Goal: Task Accomplishment & Management: Manage account settings

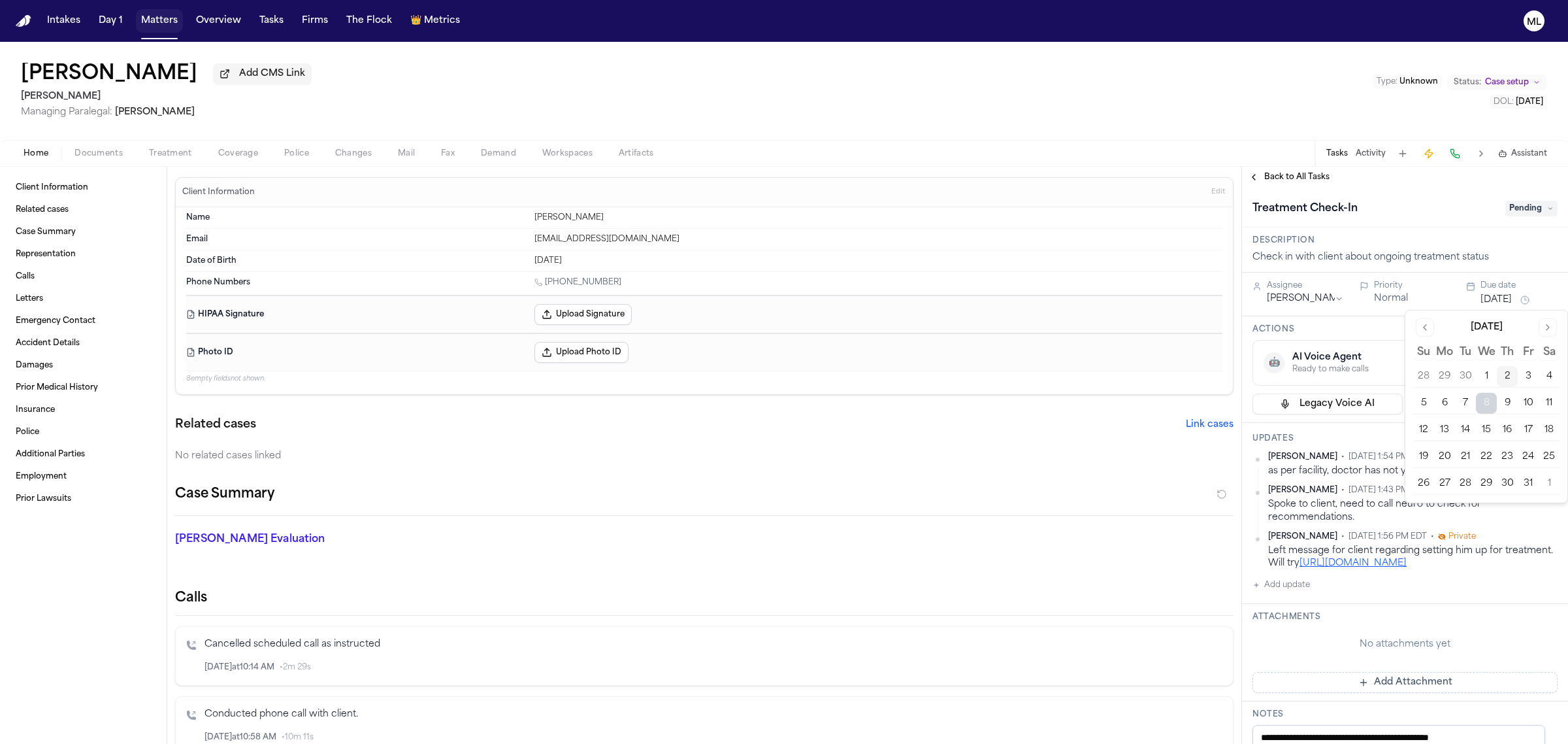
click at [151, 25] on button "Matters" at bounding box center [159, 21] width 47 height 24
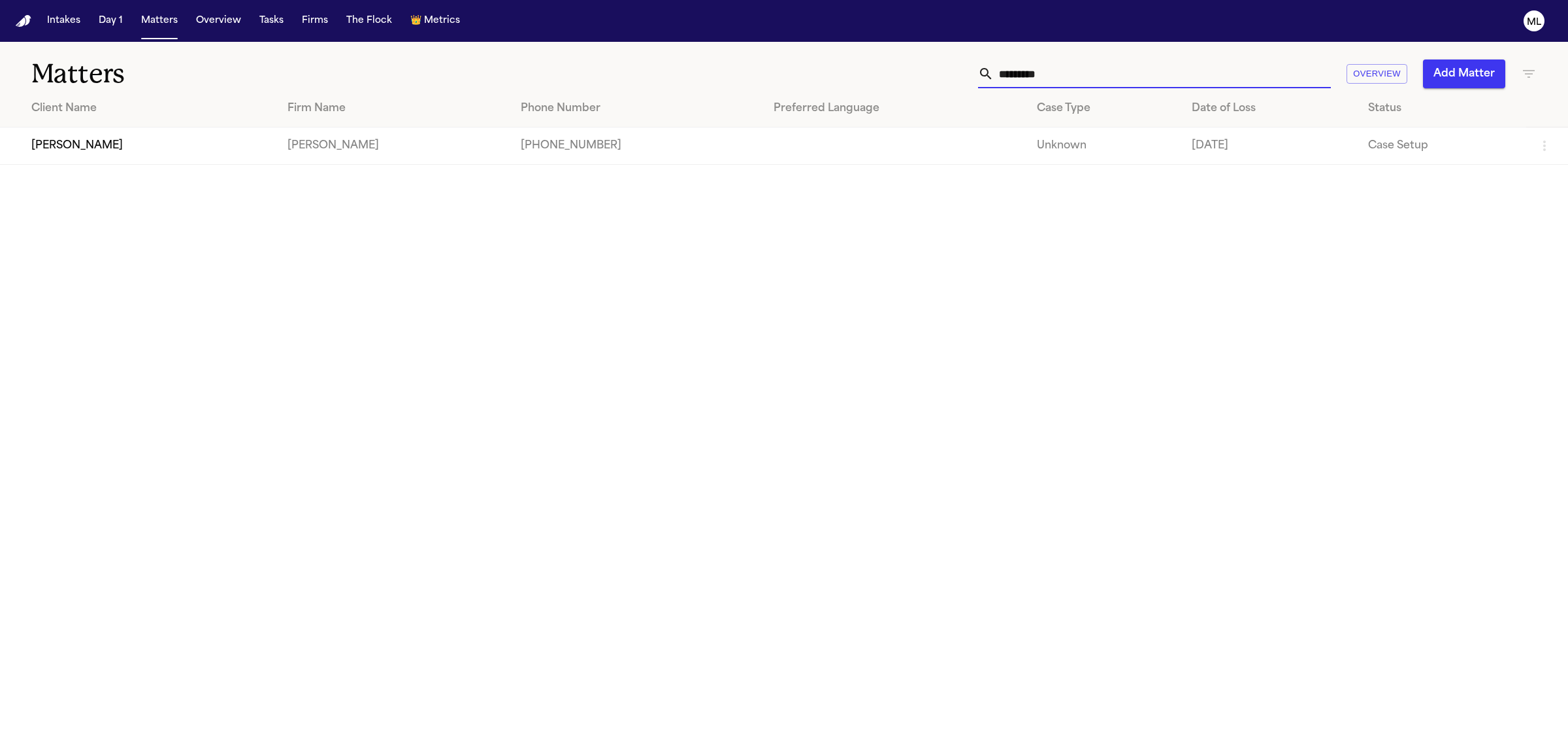
drag, startPoint x: 1112, startPoint y: 85, endPoint x: 951, endPoint y: 85, distance: 161.0
click at [951, 85] on div "********* Overview Add Matter" at bounding box center [1009, 74] width 1054 height 29
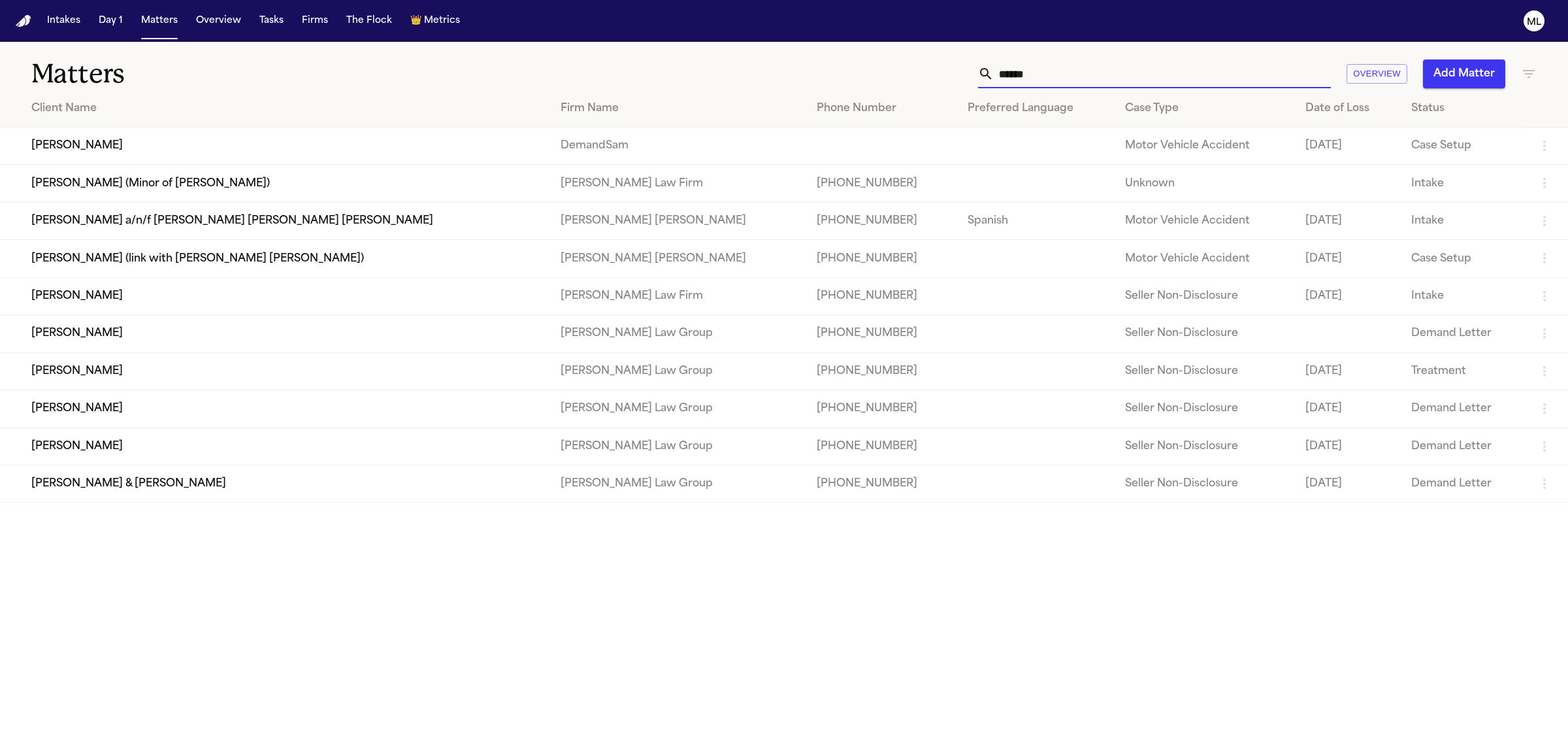
type input "******"
click at [118, 145] on td "[PERSON_NAME]" at bounding box center [275, 145] width 550 height 37
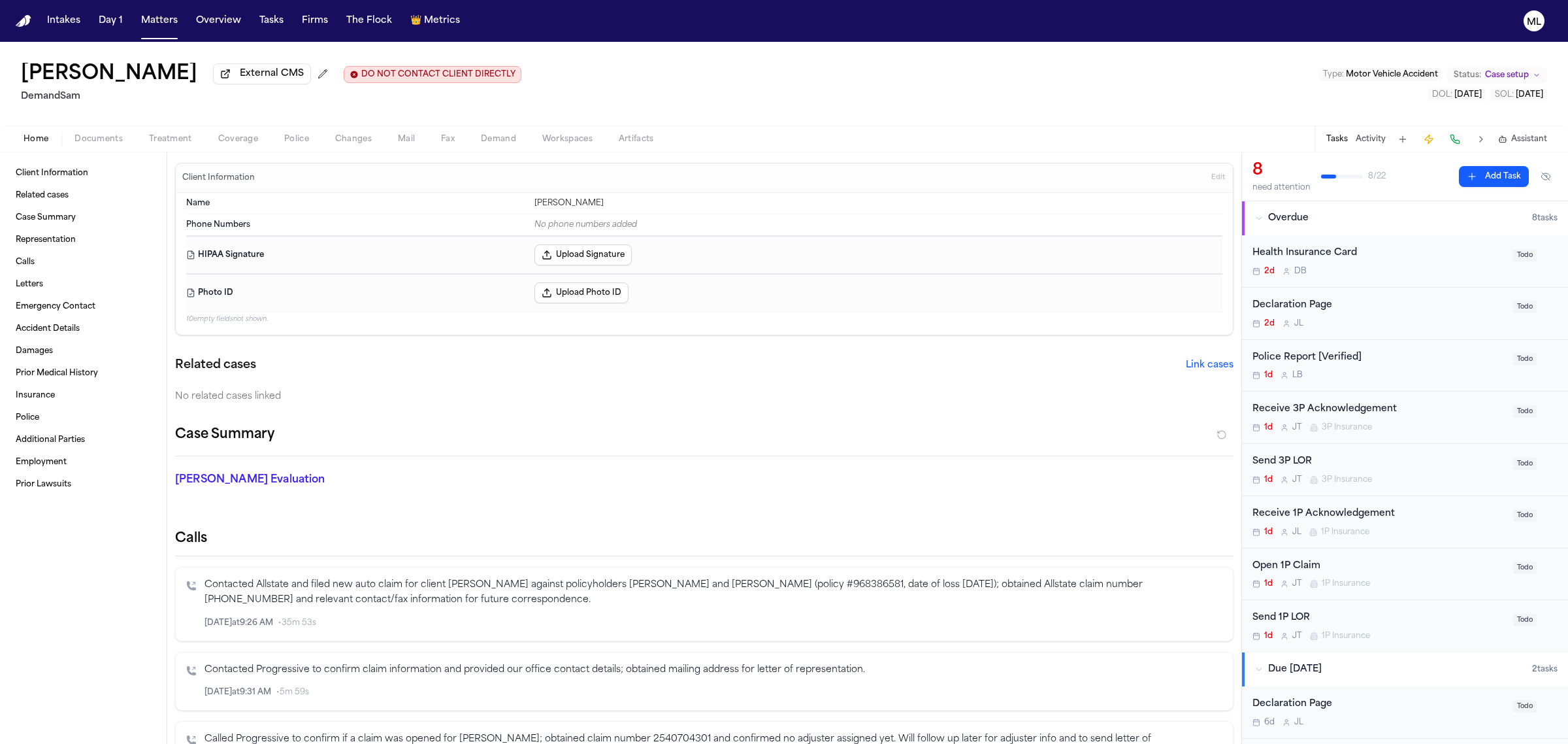
click at [1403, 619] on div "Send 1P LOR" at bounding box center [1378, 617] width 253 height 15
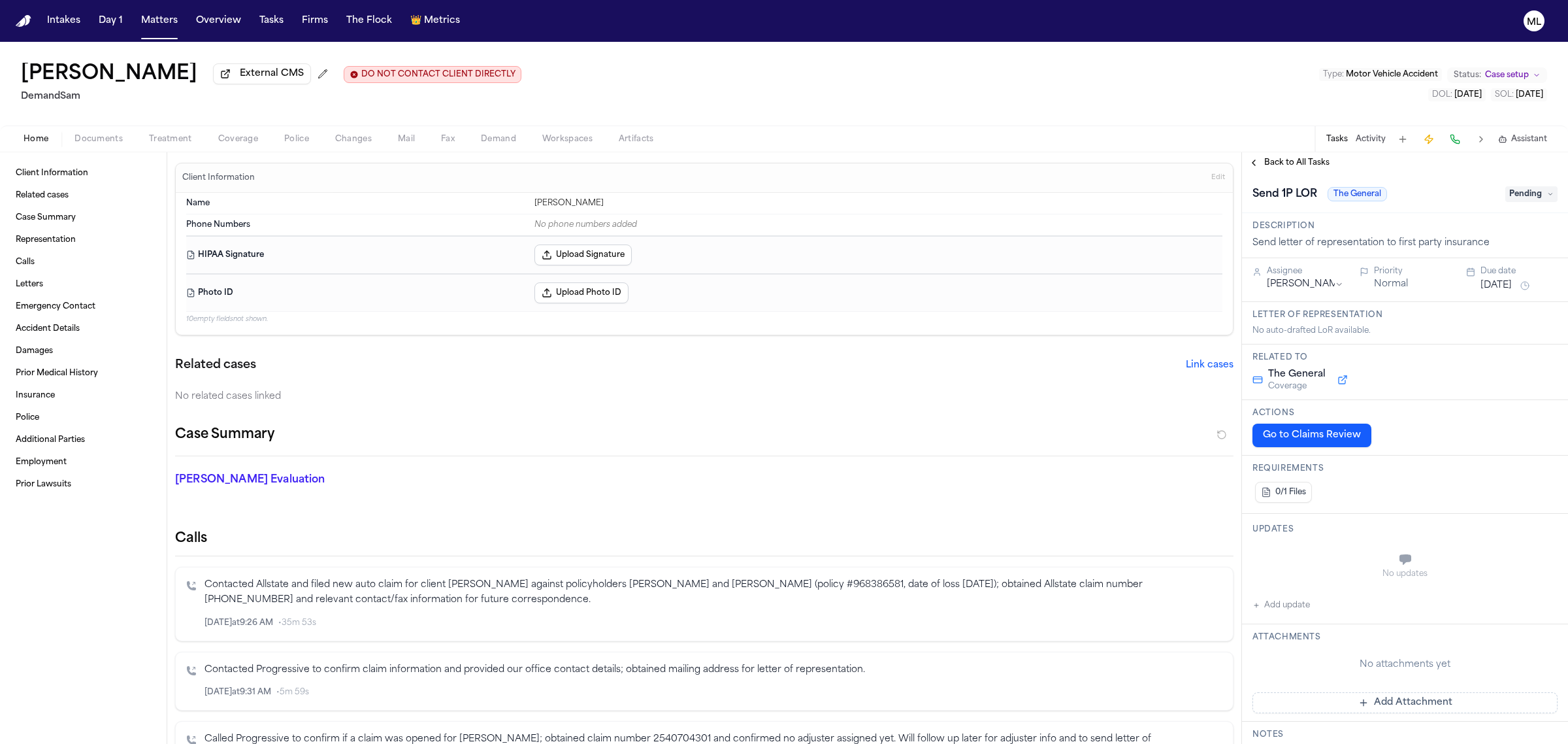
click at [1517, 193] on span "Pending" at bounding box center [1531, 194] width 52 height 16
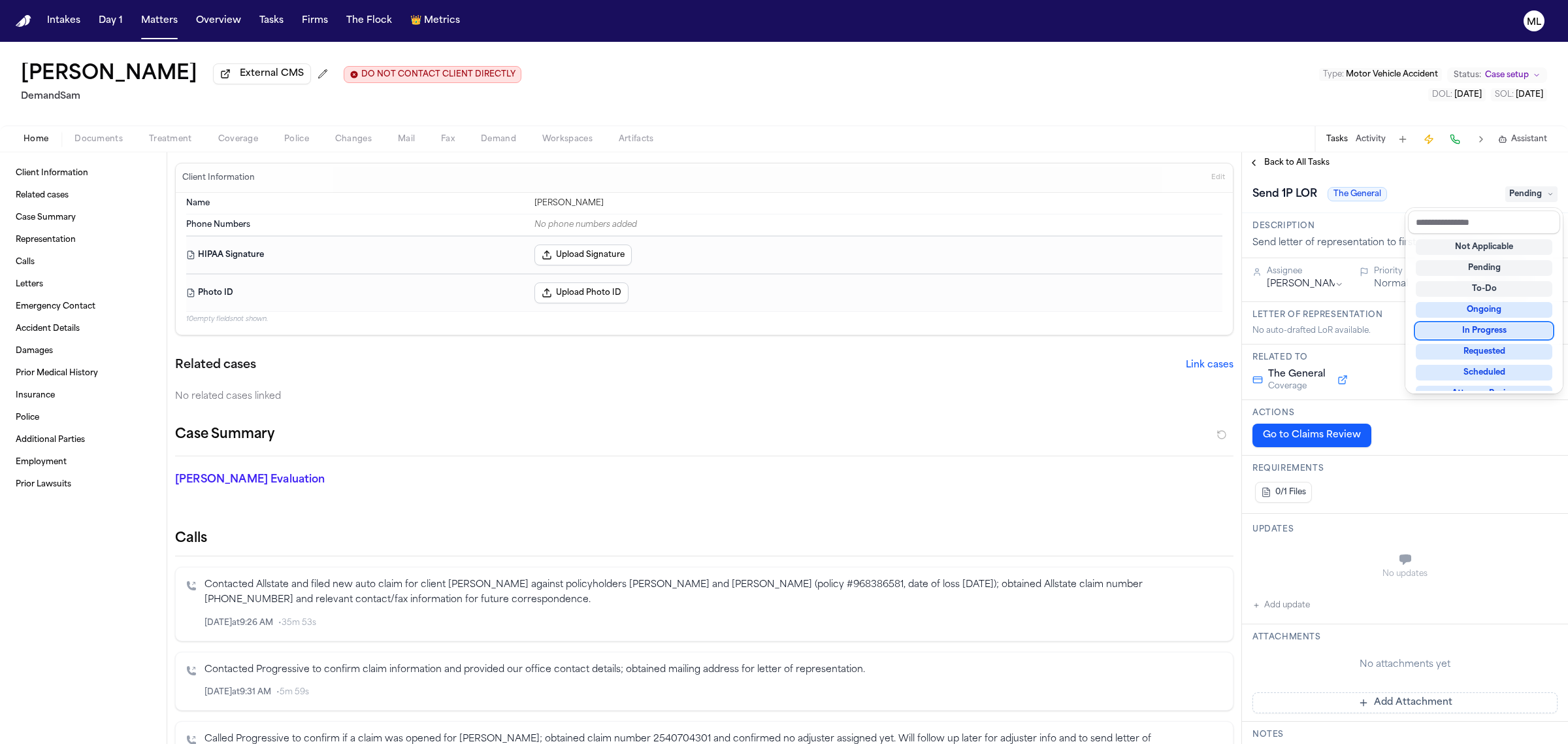
scroll to position [203, 0]
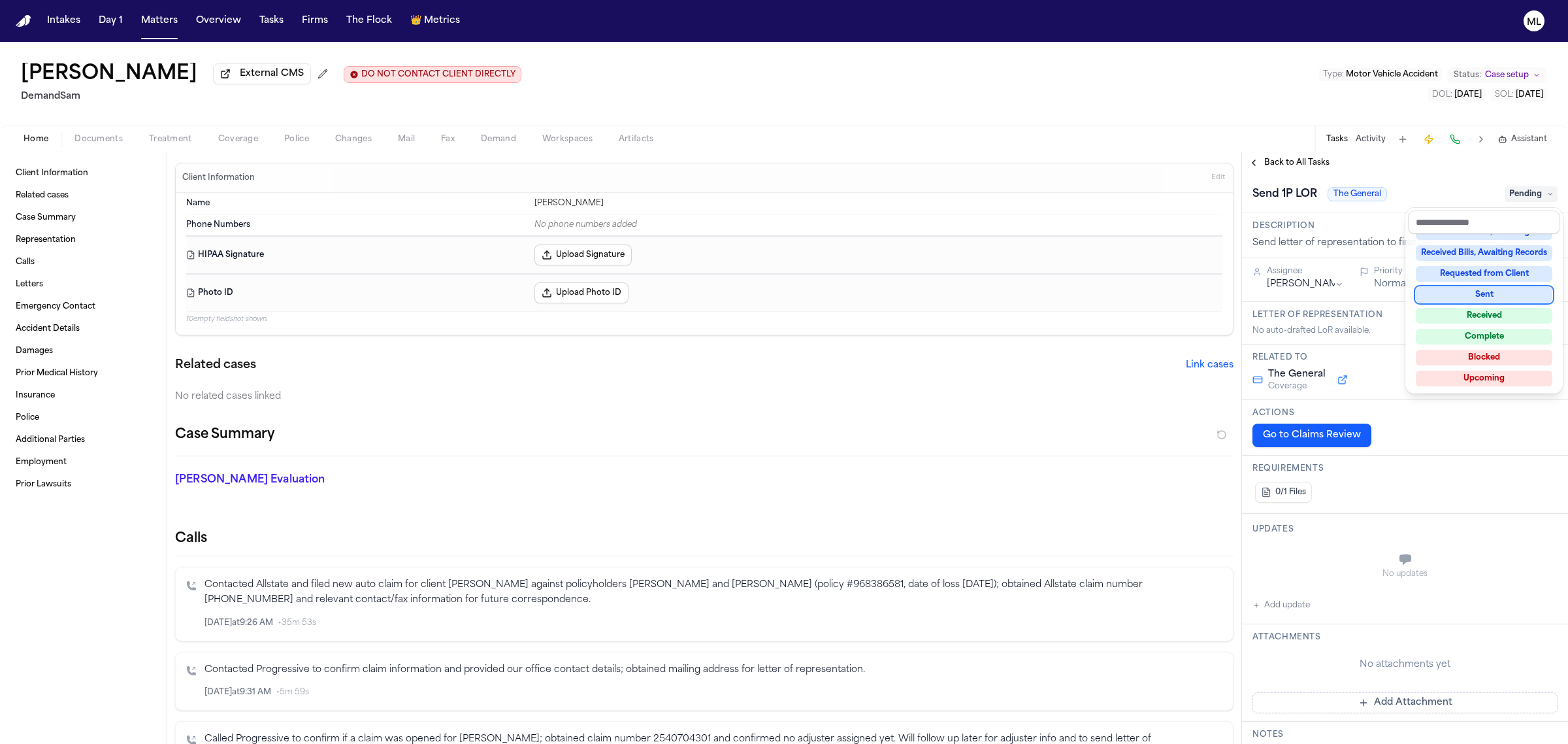
click at [1279, 158] on div "**********" at bounding box center [1404, 447] width 326 height 591
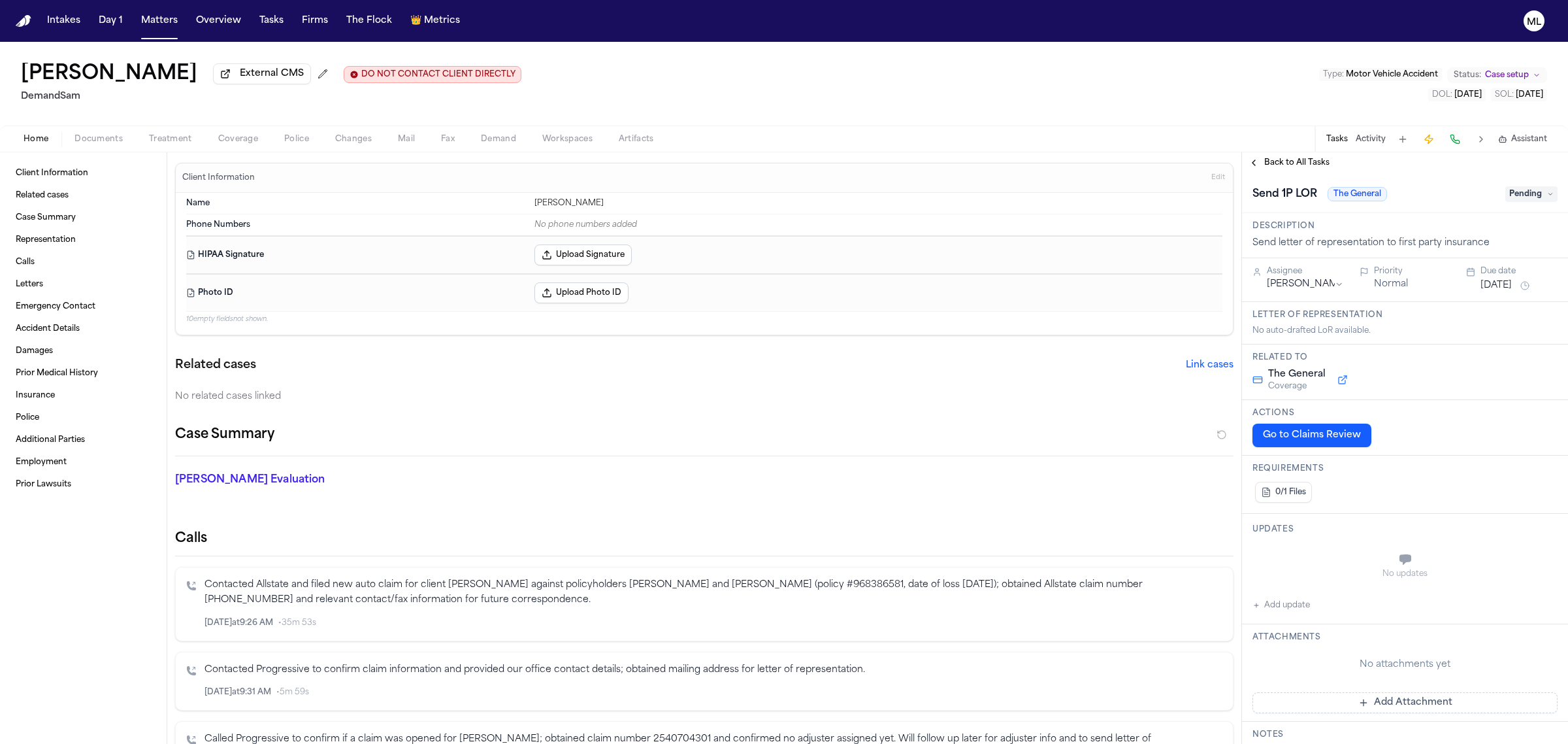
click at [1279, 158] on span "Back to All Tasks" at bounding box center [1297, 163] width 65 height 10
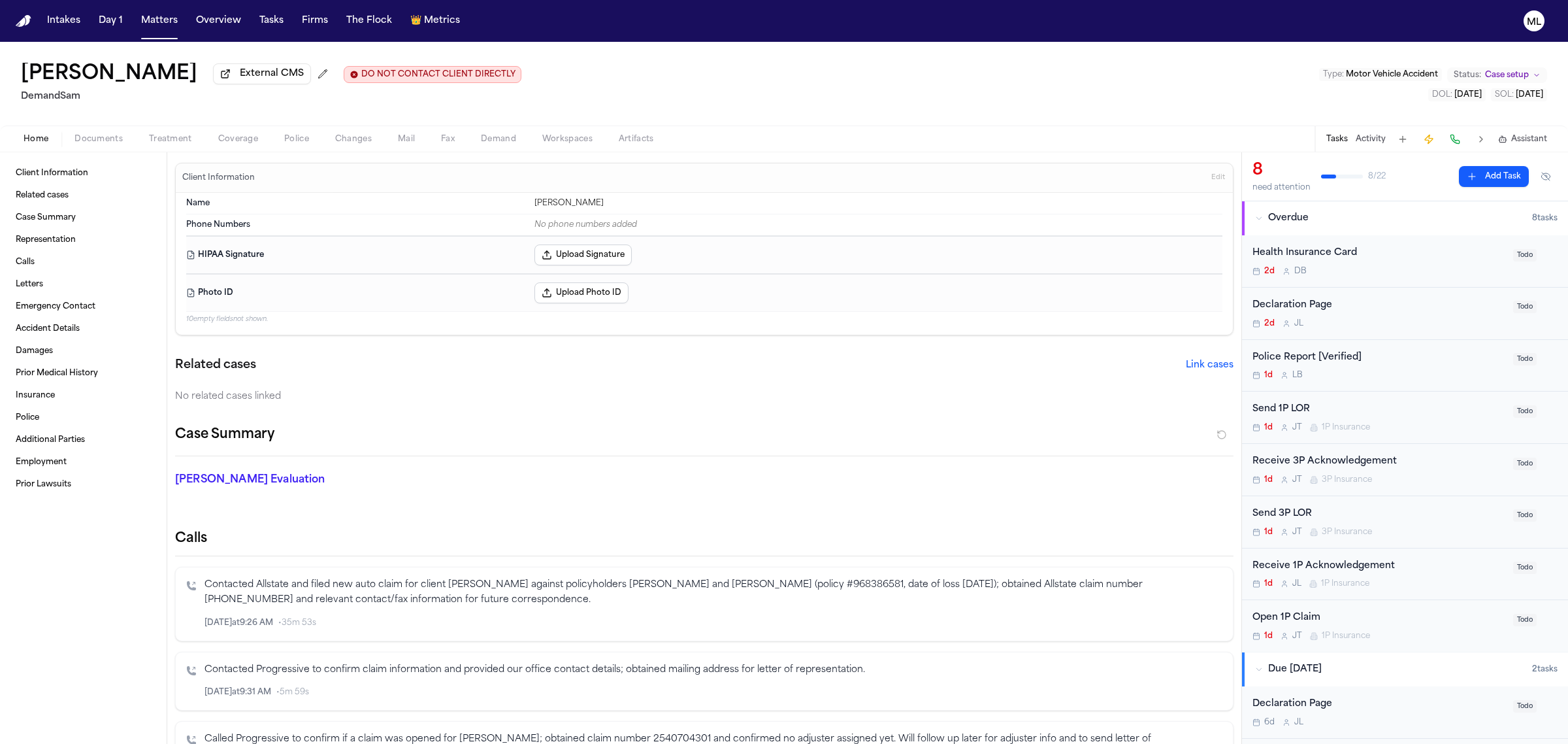
click at [1438, 417] on div "Send 1P LOR" at bounding box center [1378, 409] width 253 height 15
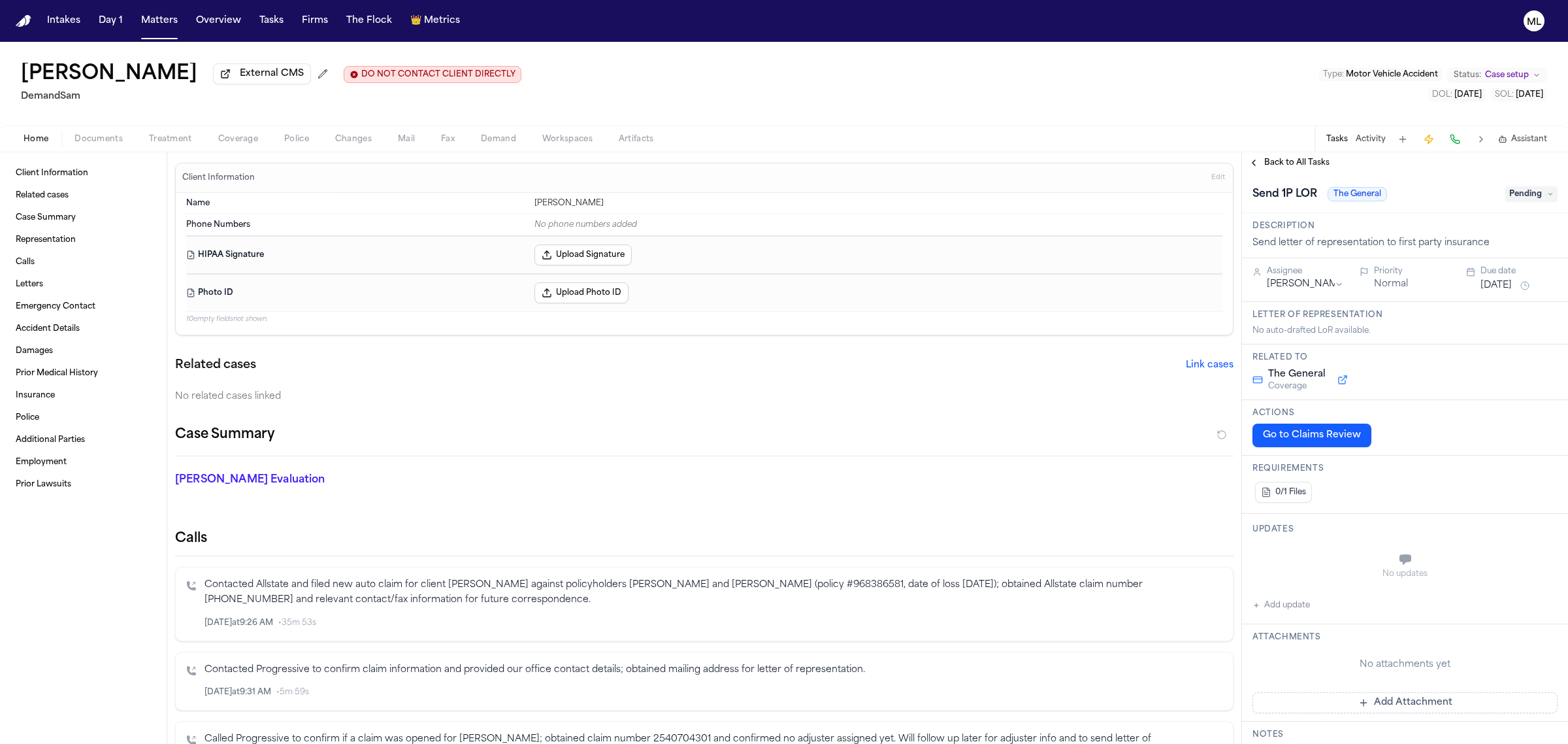
click at [1508, 187] on span "Pending" at bounding box center [1531, 194] width 52 height 16
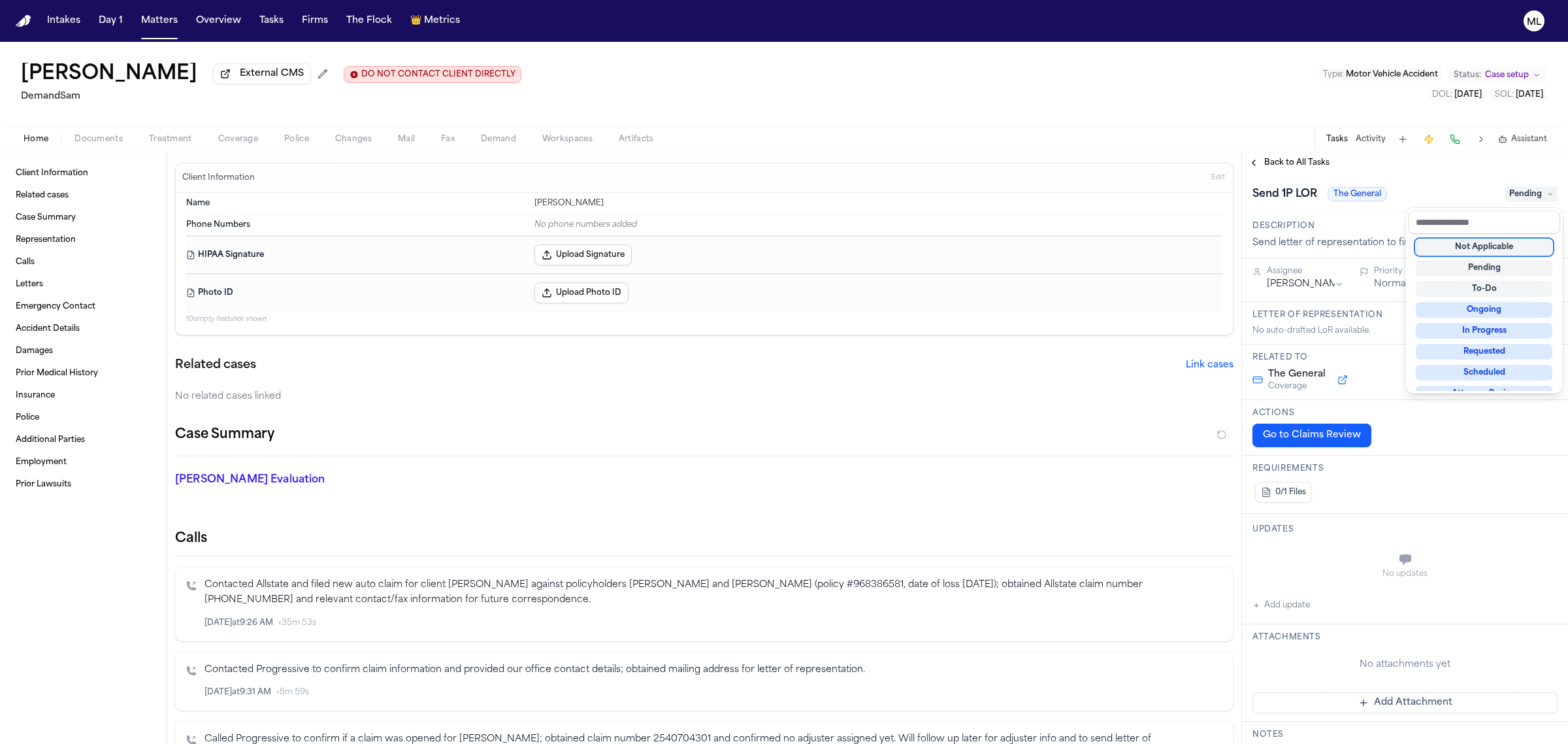
click at [1485, 245] on div "Not Applicable" at bounding box center [1484, 247] width 137 height 16
click at [1281, 157] on div "**********" at bounding box center [1404, 447] width 326 height 591
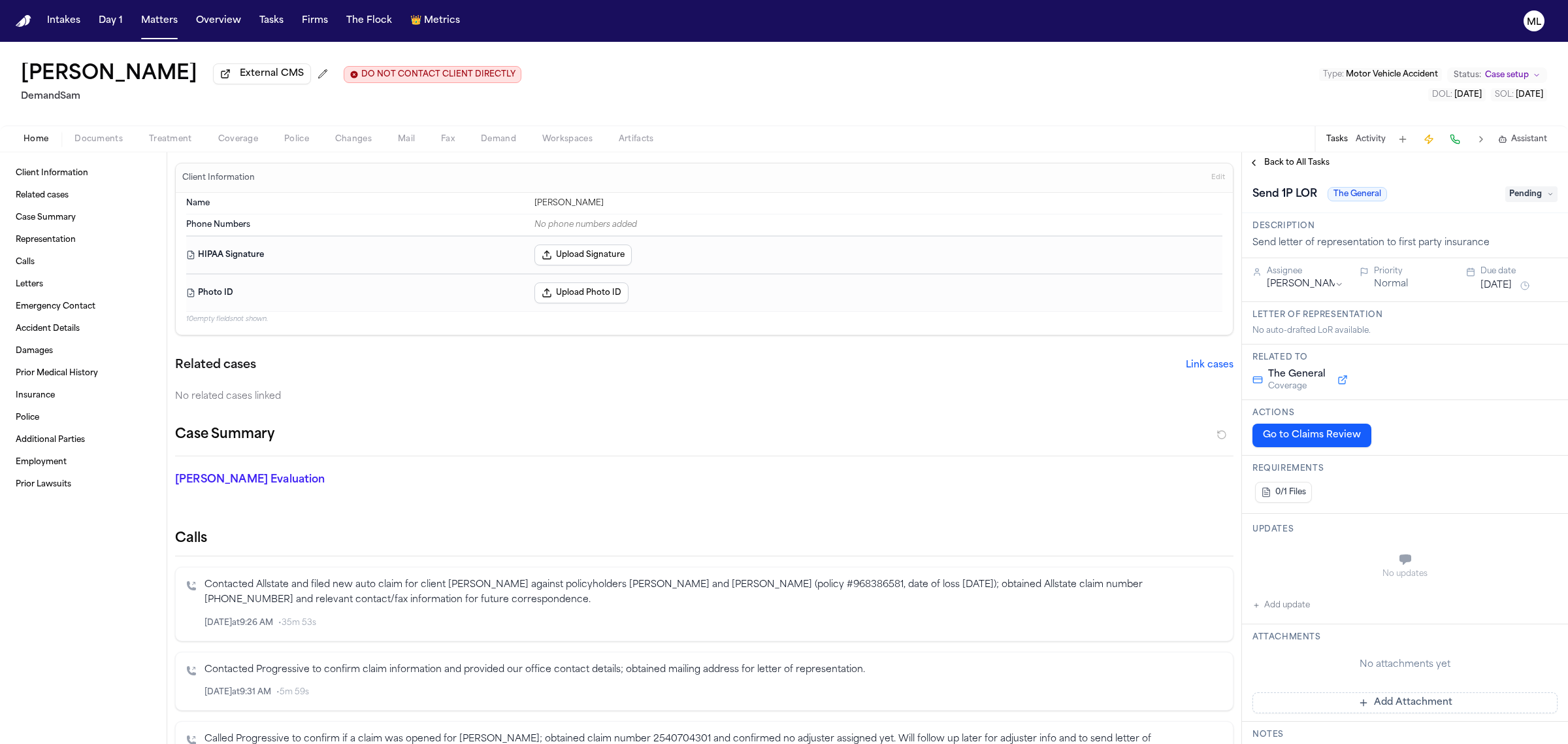
click at [1284, 158] on span "Back to All Tasks" at bounding box center [1297, 163] width 65 height 10
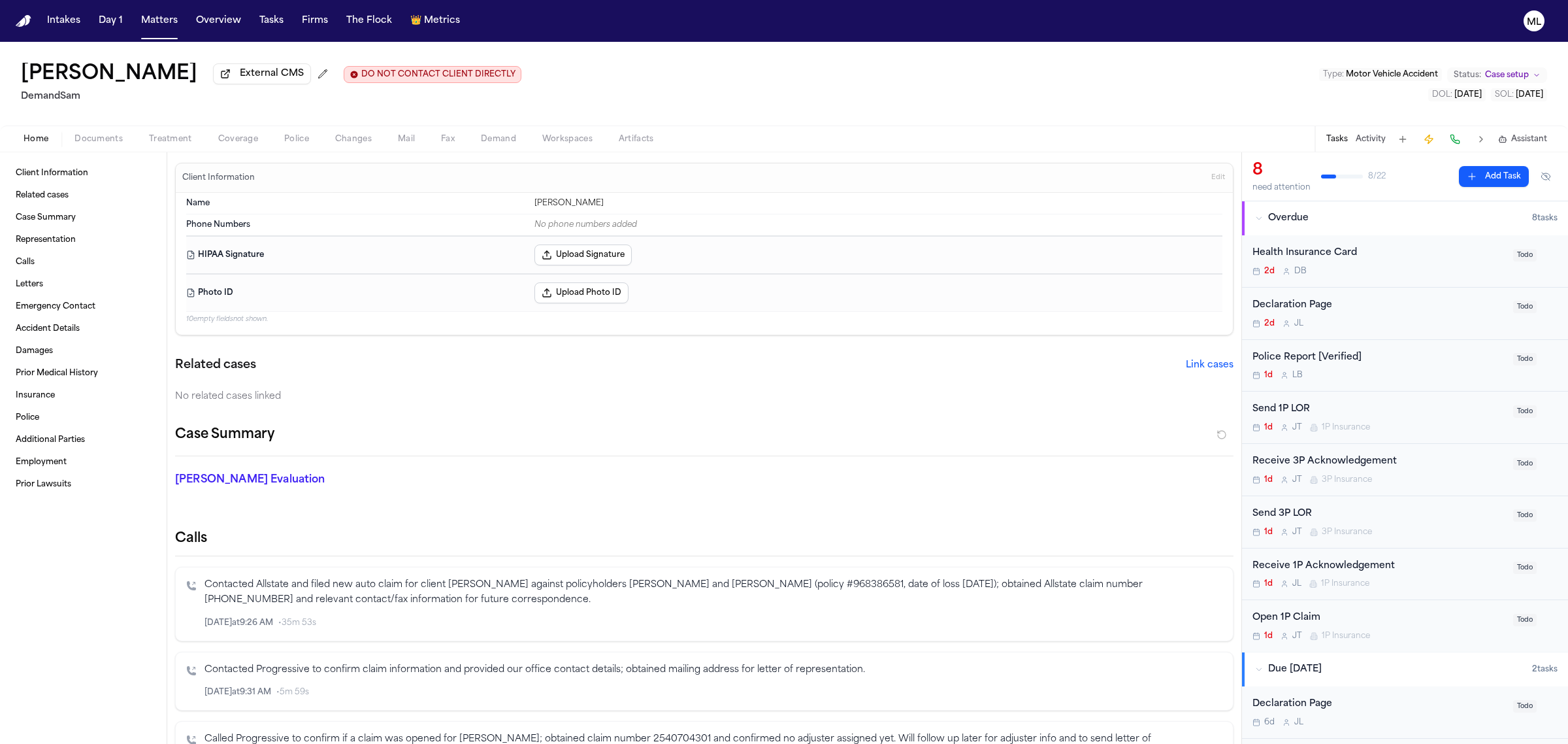
click at [1448, 631] on div "1d [PERSON_NAME] 1P Insurance" at bounding box center [1378, 635] width 253 height 10
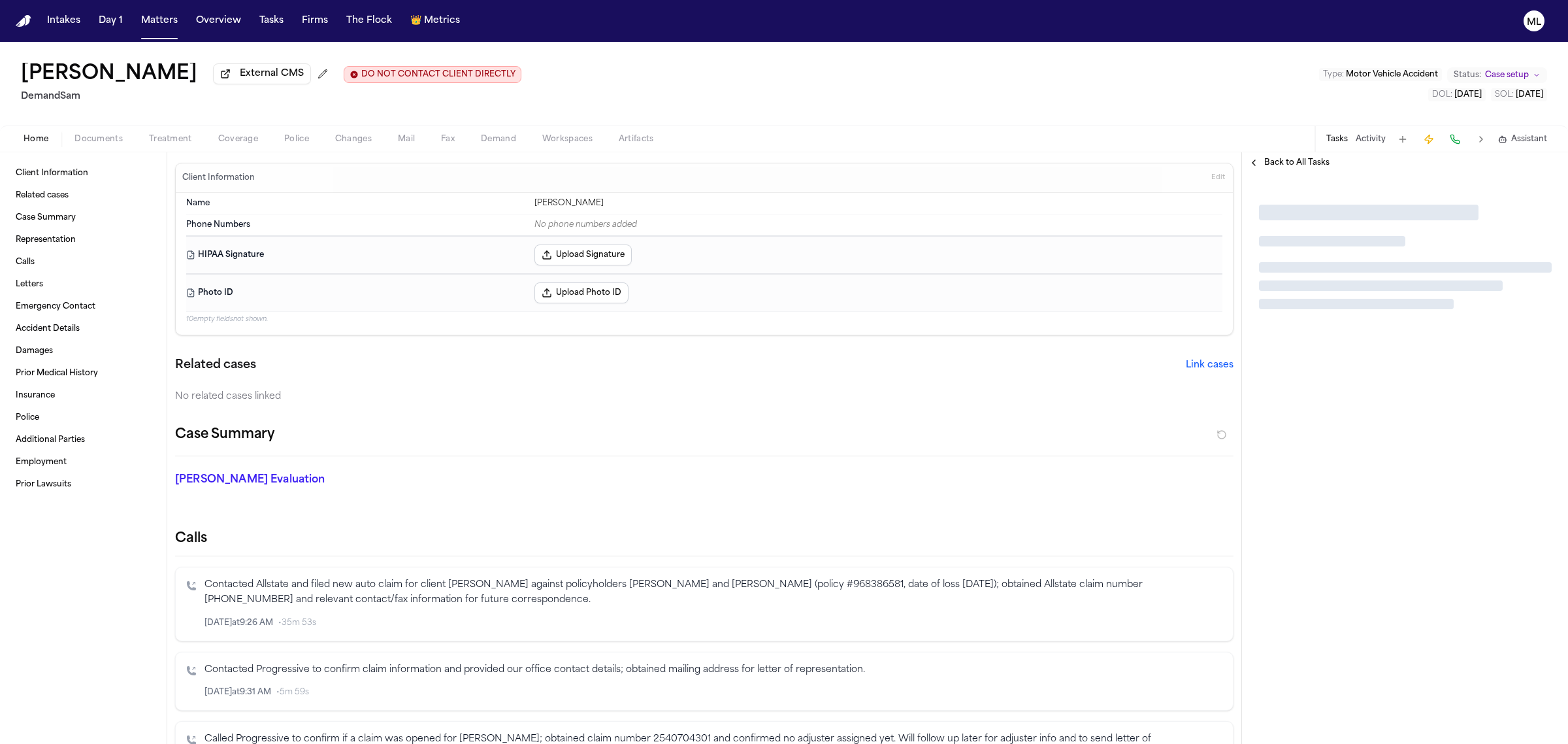
click at [1297, 173] on div "Back to All Tasks" at bounding box center [1404, 162] width 326 height 21
click at [1299, 161] on span "Back to All Tasks" at bounding box center [1297, 163] width 65 height 10
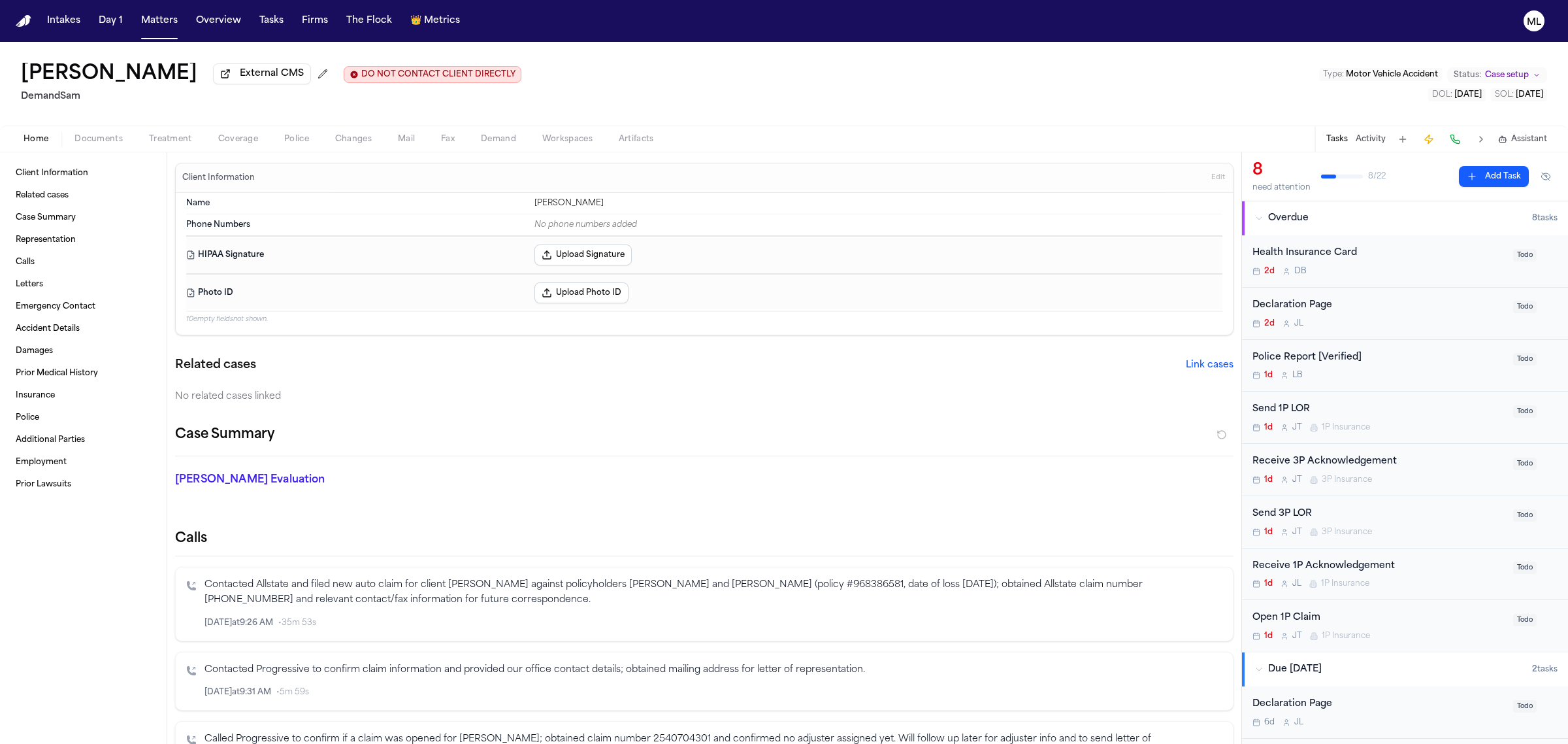
click at [1431, 628] on div "Open 1P Claim 1d [PERSON_NAME] 1P Insurance" at bounding box center [1378, 625] width 253 height 30
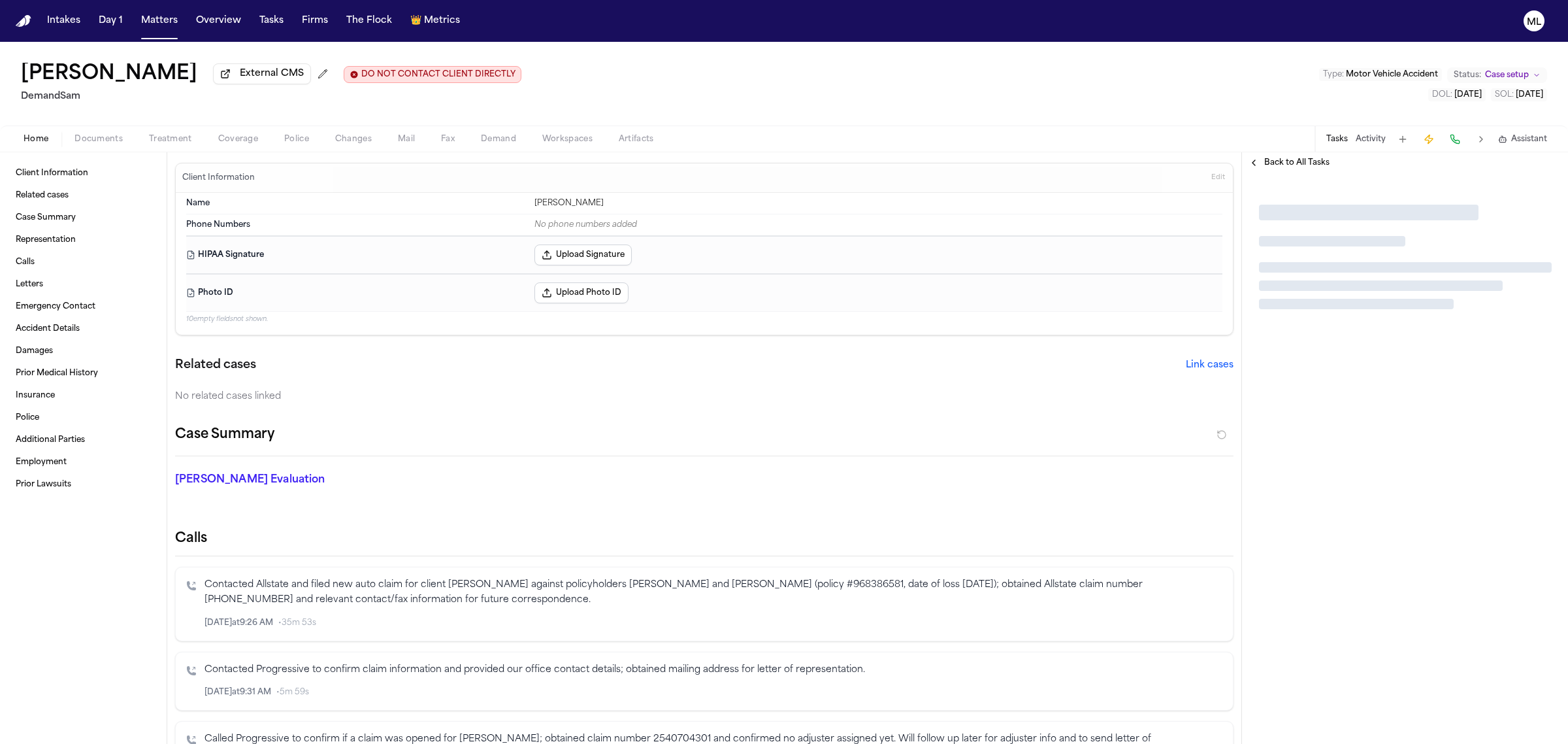
click at [1289, 156] on div "Back to All Tasks" at bounding box center [1404, 162] width 326 height 21
click at [1286, 161] on span "Back to All Tasks" at bounding box center [1297, 163] width 65 height 10
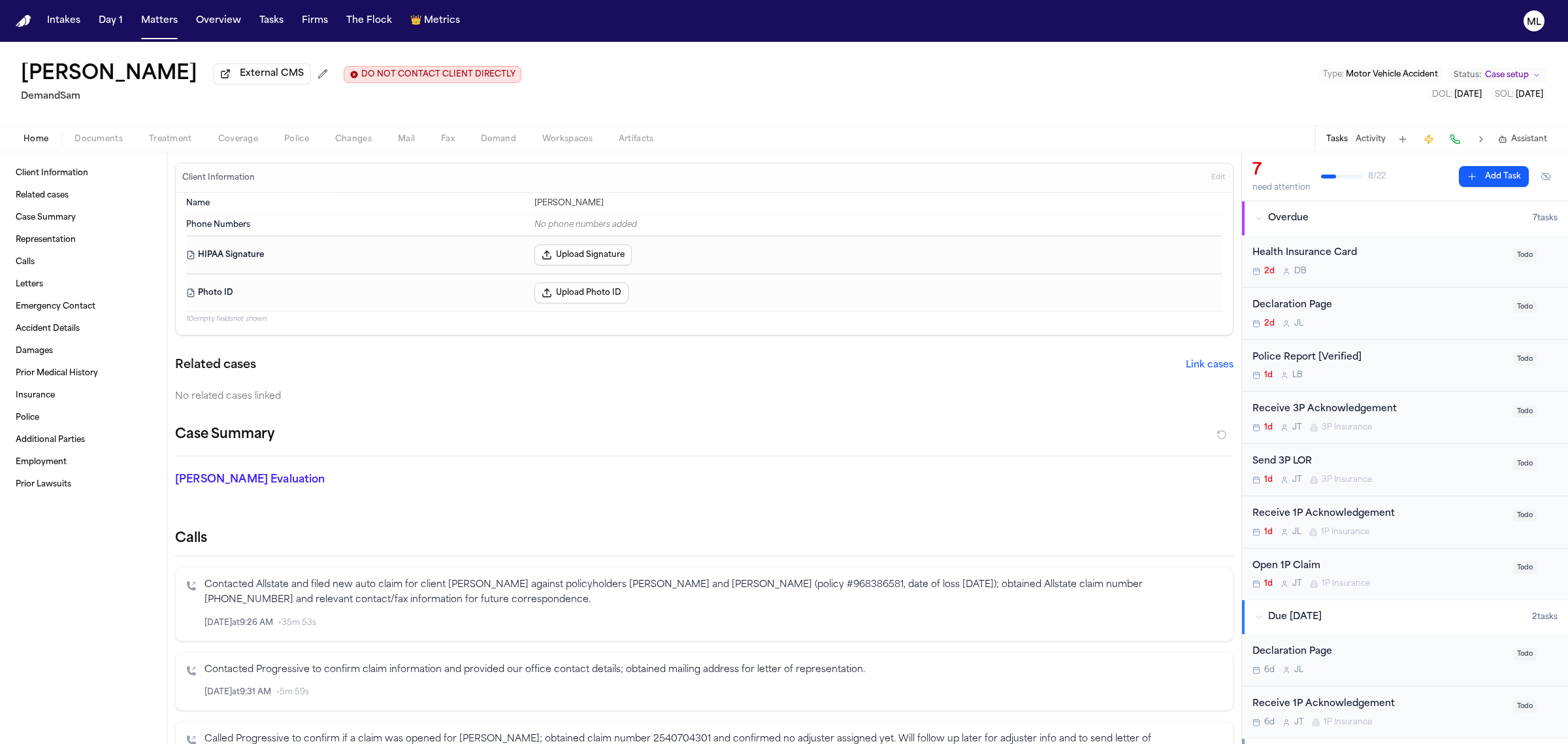
click at [1434, 569] on div "Open 1P Claim" at bounding box center [1378, 566] width 253 height 15
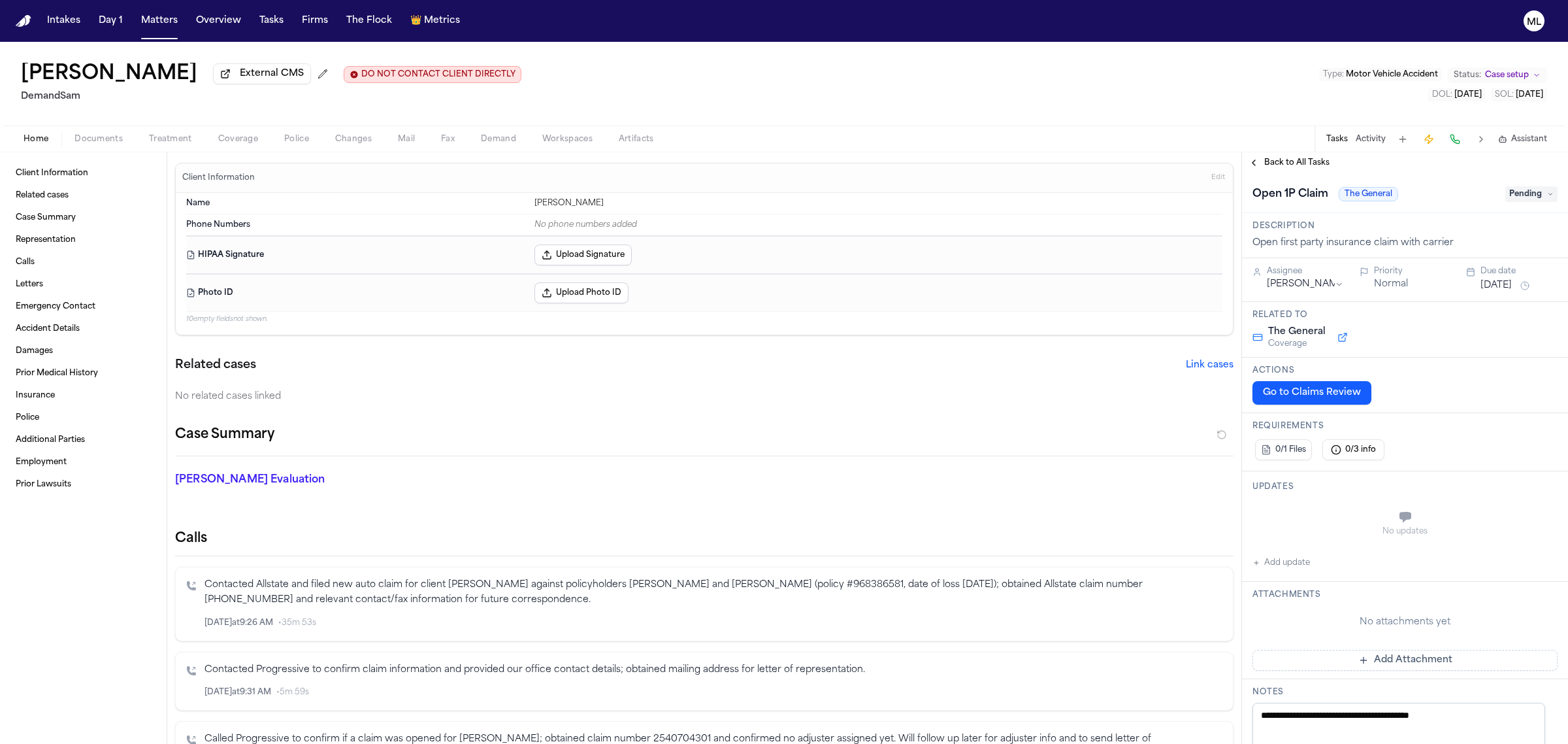
click at [1514, 190] on span "Pending" at bounding box center [1531, 194] width 52 height 16
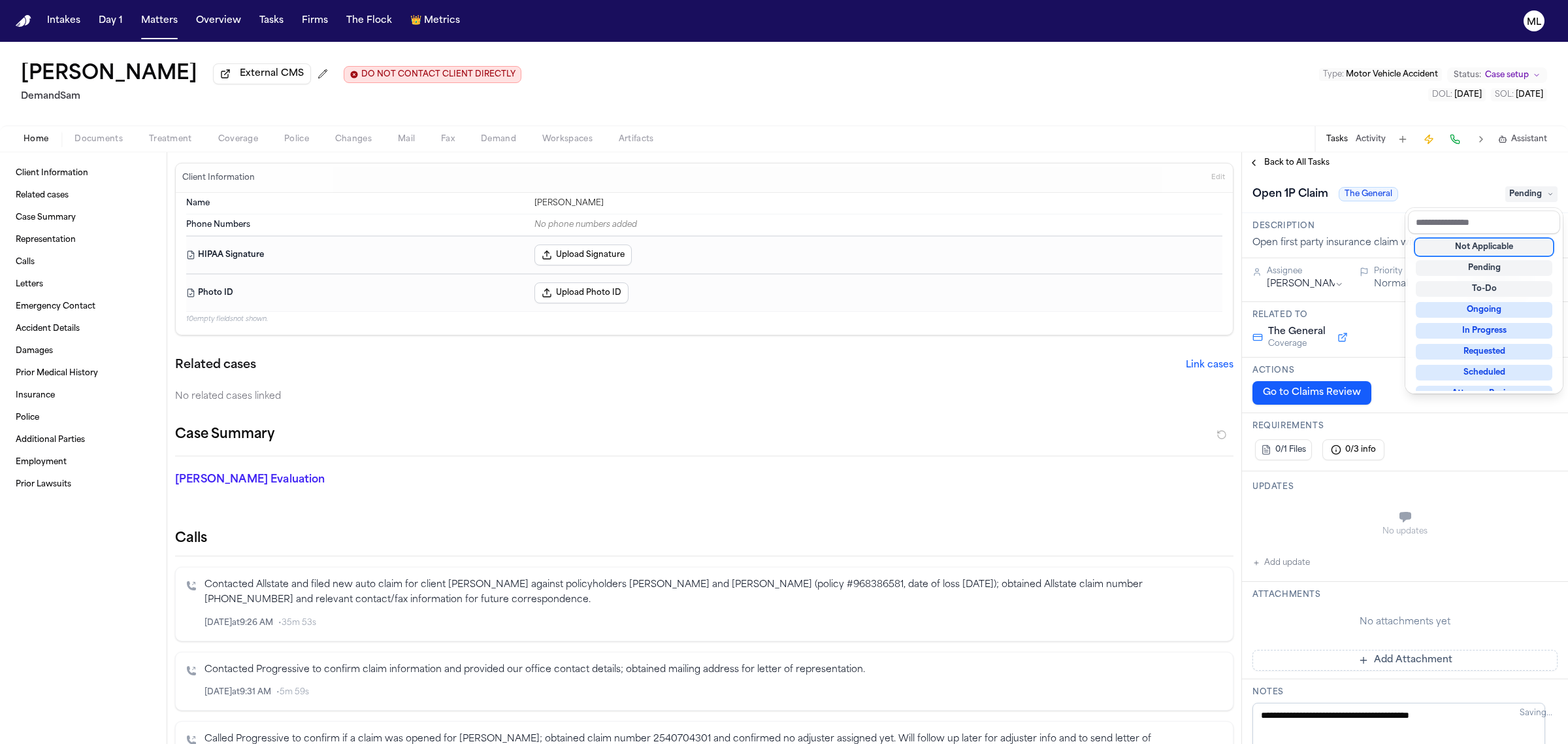
click at [1481, 237] on div "Not Applicable Pending To-Do Ongoing In Progress Requested Scheduled Attorney R…" at bounding box center [1484, 312] width 152 height 157
click at [1478, 245] on div "Not Applicable" at bounding box center [1484, 247] width 137 height 16
click at [1285, 167] on div "**********" at bounding box center [1404, 447] width 326 height 591
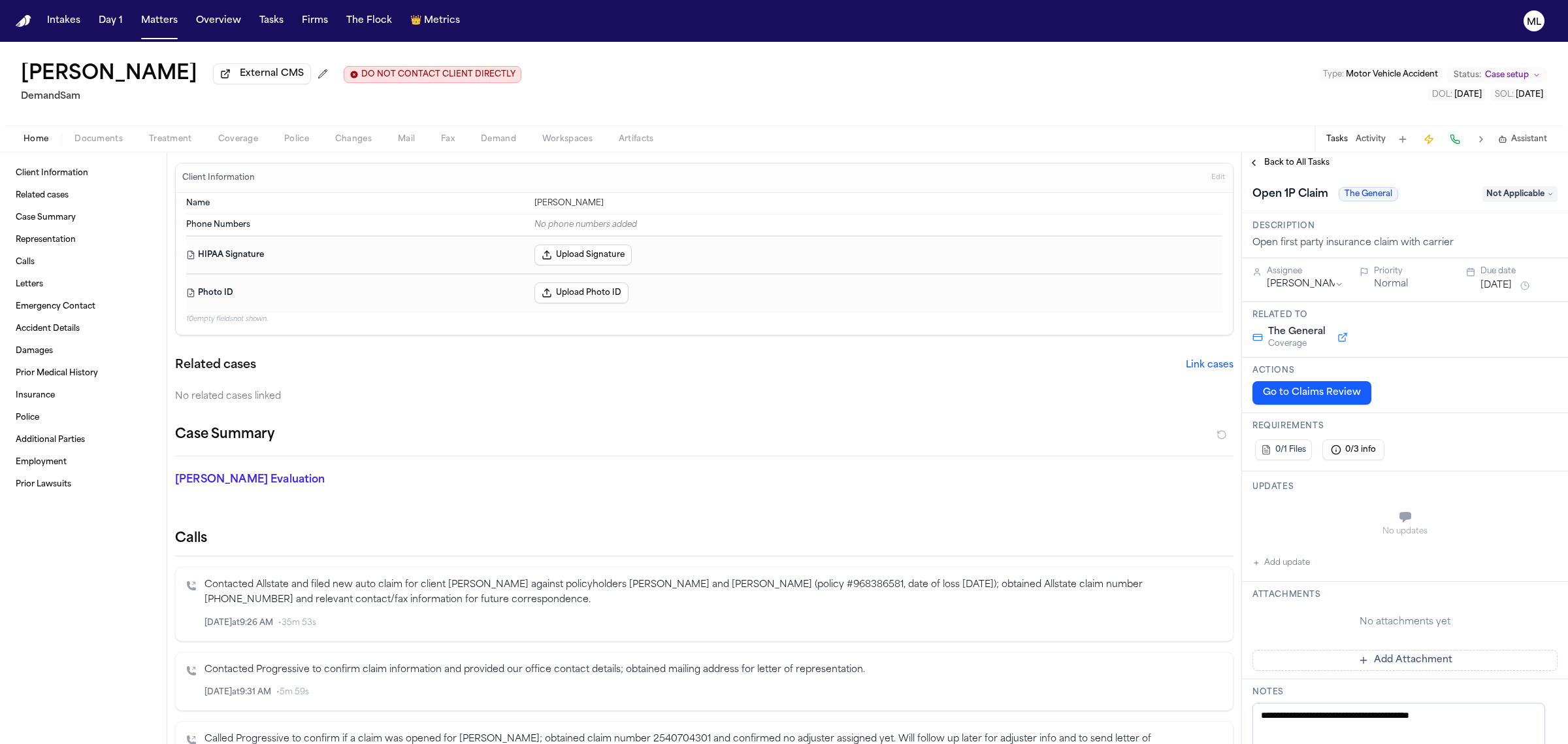
click at [1288, 165] on span "Back to All Tasks" at bounding box center [1297, 163] width 65 height 10
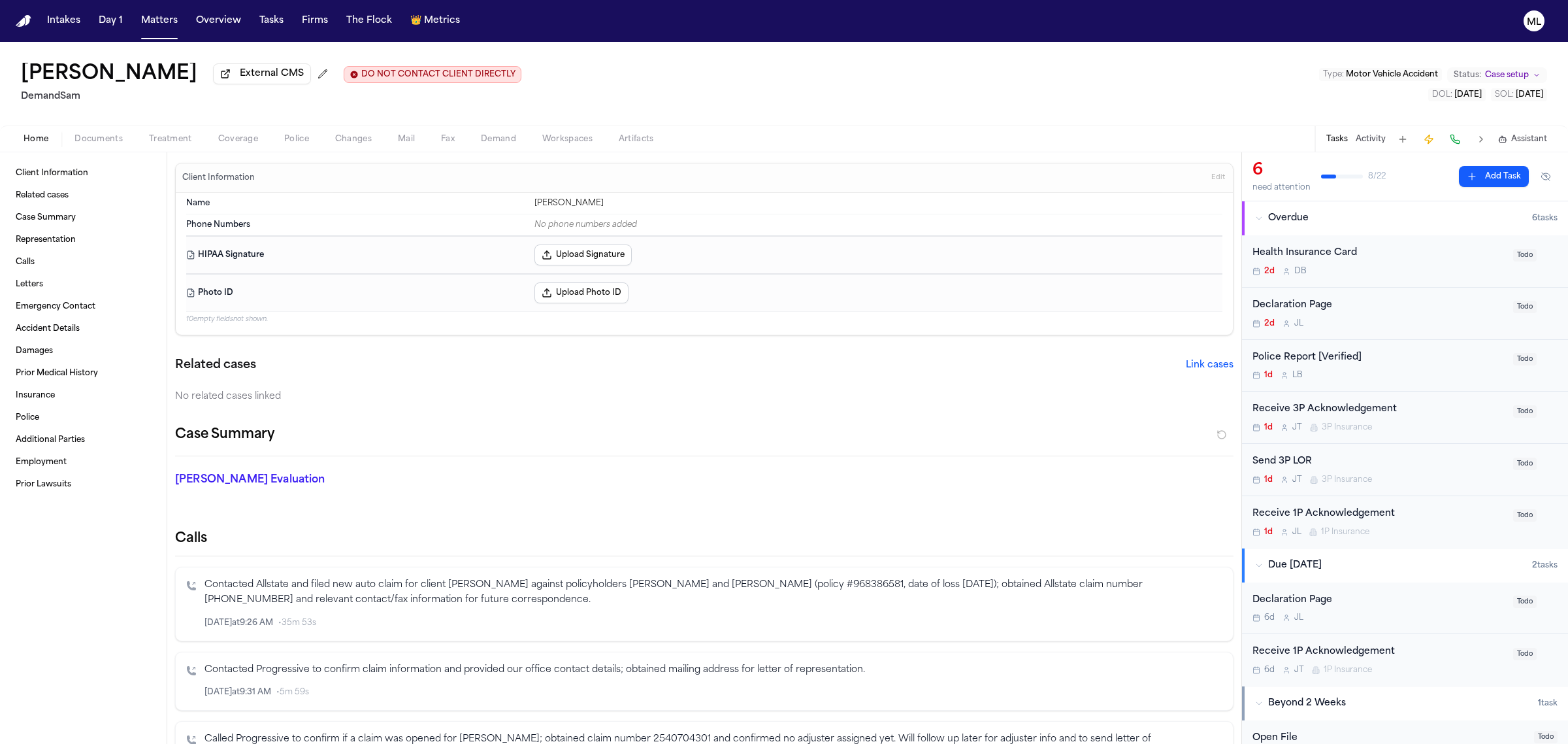
click at [1444, 466] on div "Send 3P LOR" at bounding box center [1378, 462] width 253 height 15
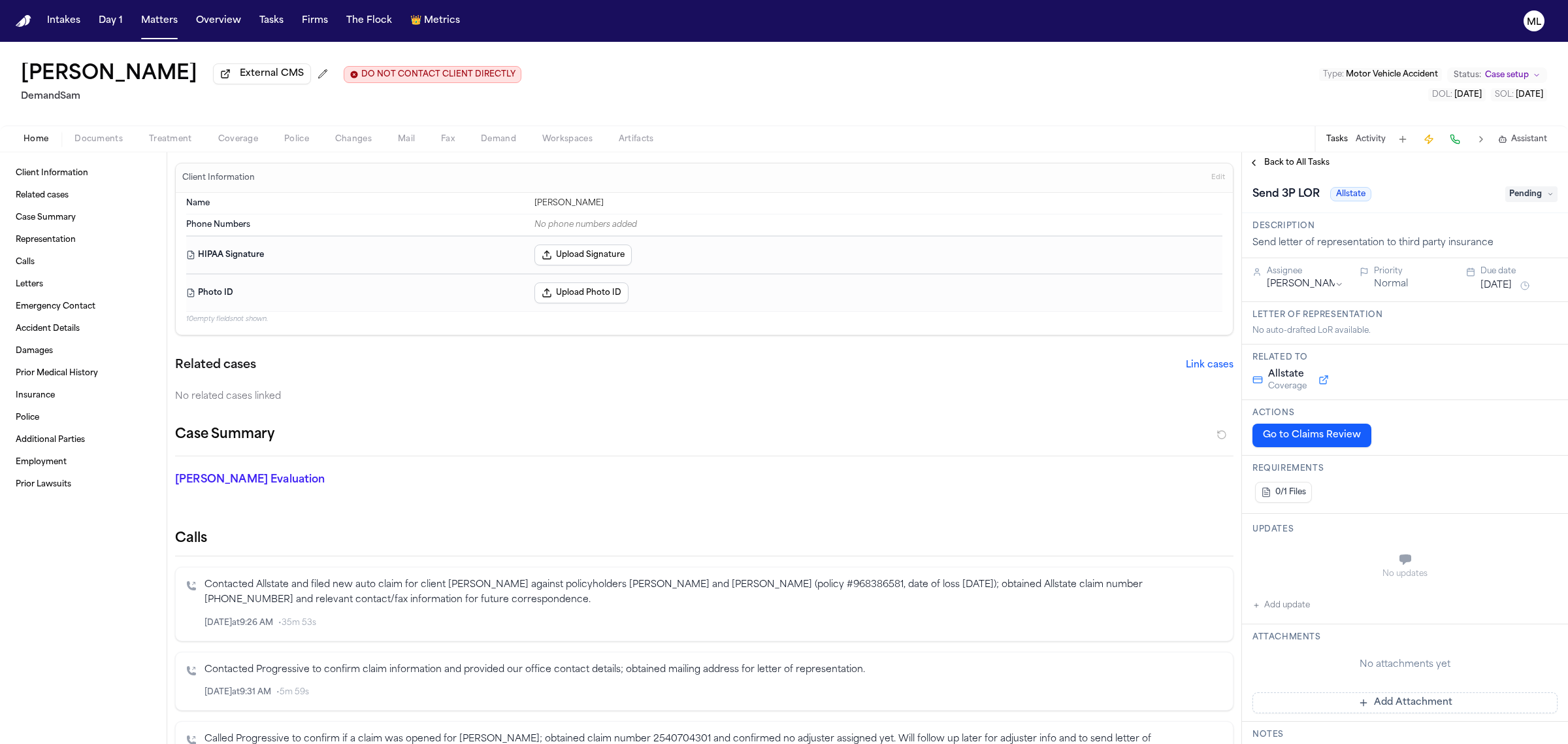
click at [1511, 190] on span "Pending" at bounding box center [1531, 194] width 52 height 16
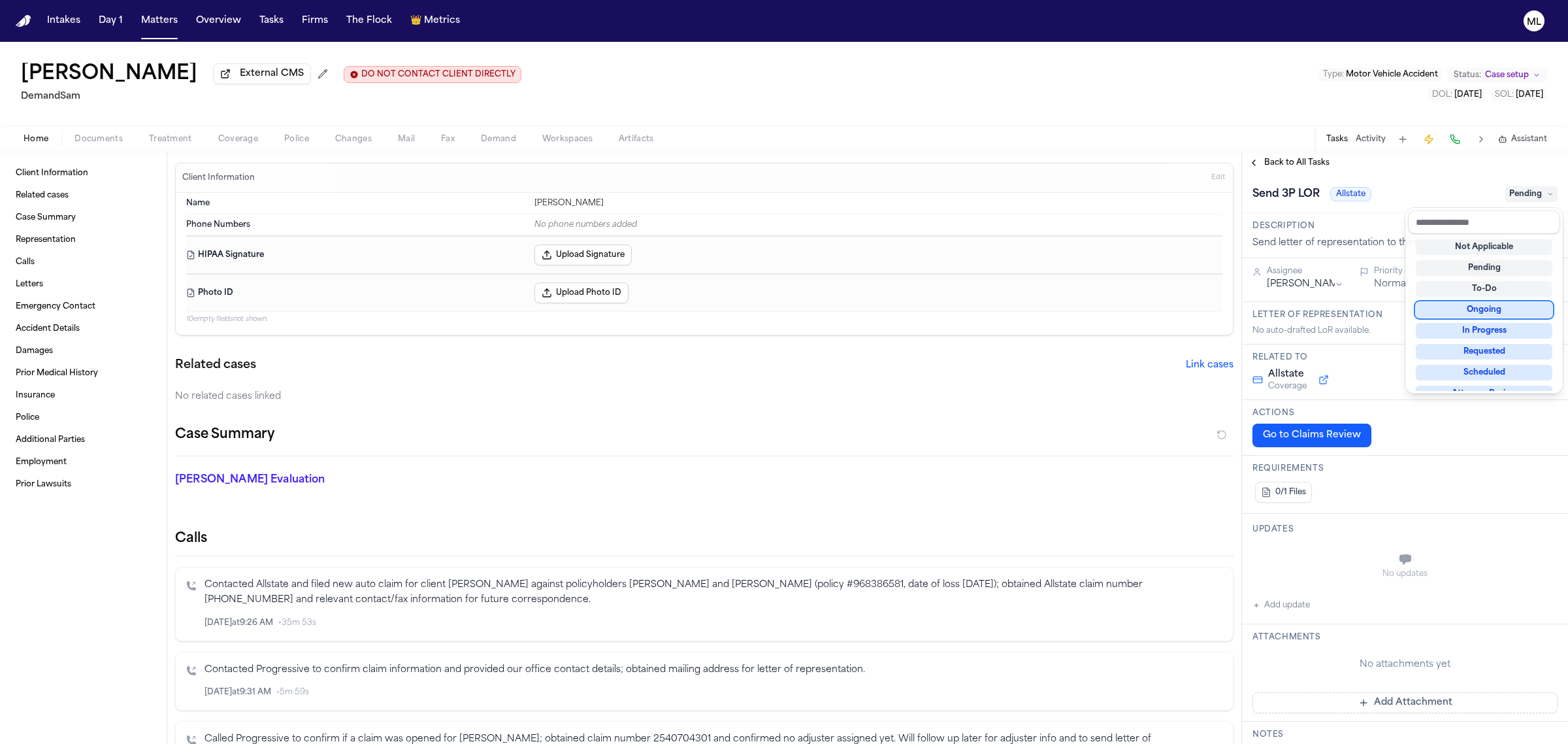
scroll to position [203, 0]
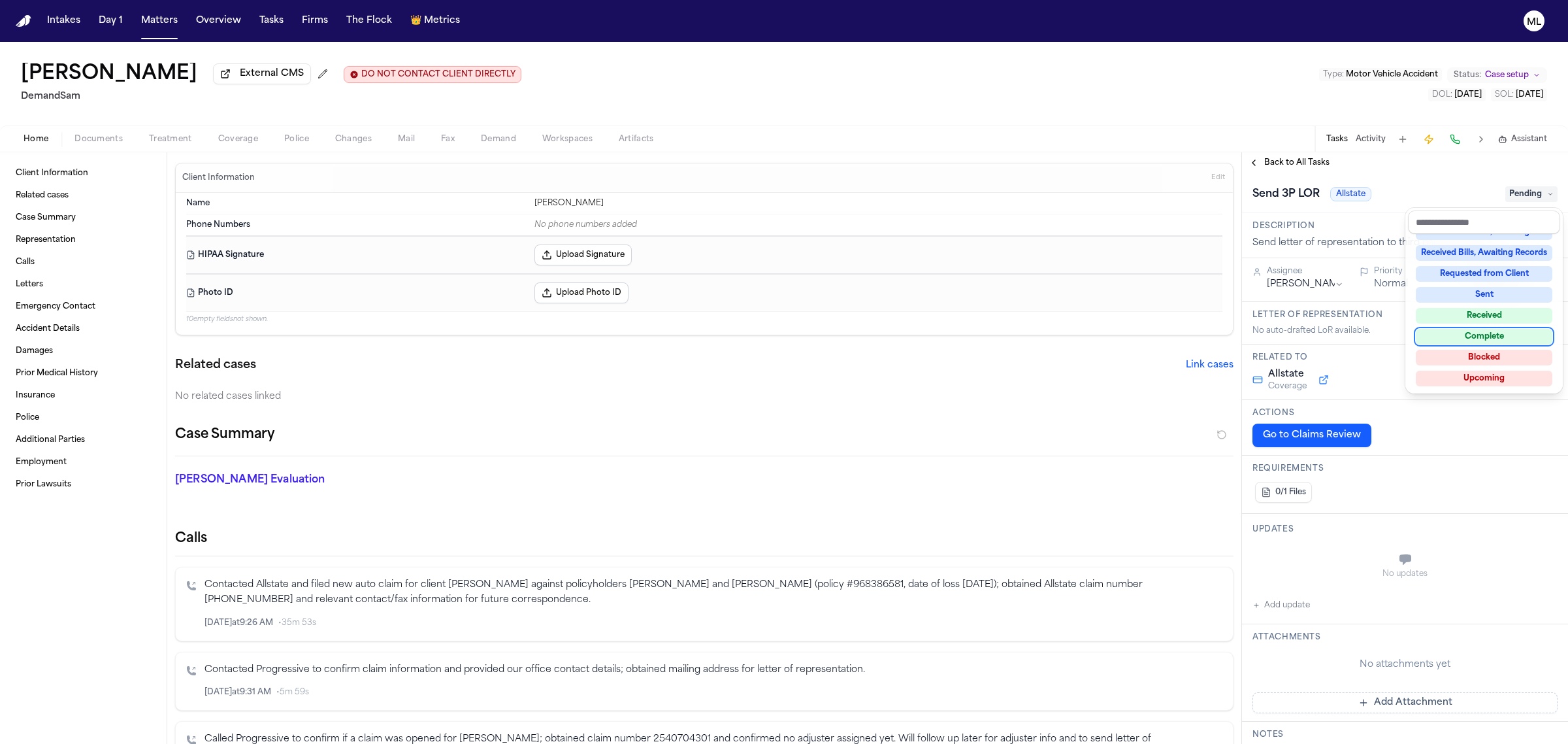
click at [1486, 337] on div "Complete" at bounding box center [1484, 337] width 137 height 16
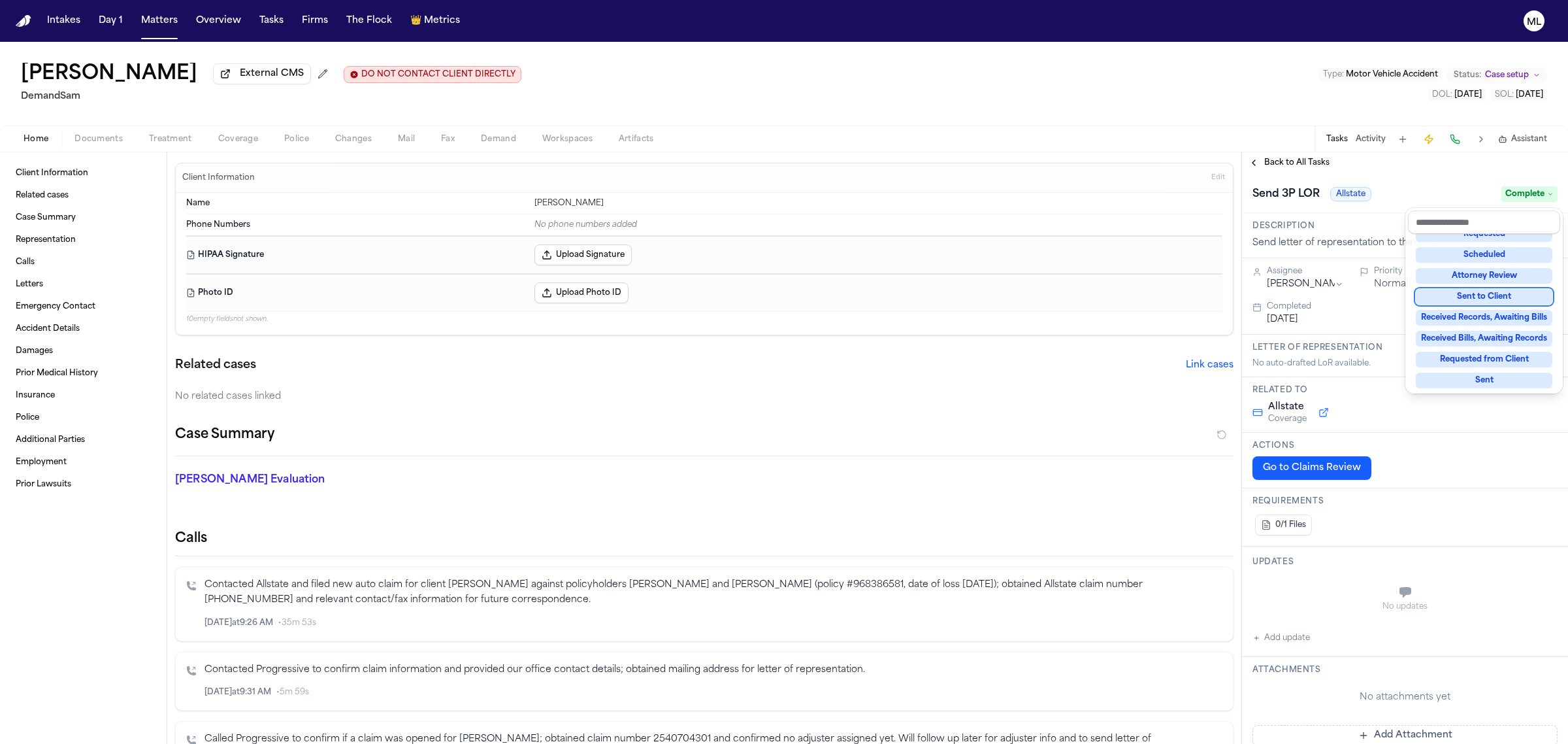
click at [1300, 158] on div "**********" at bounding box center [1404, 447] width 326 height 591
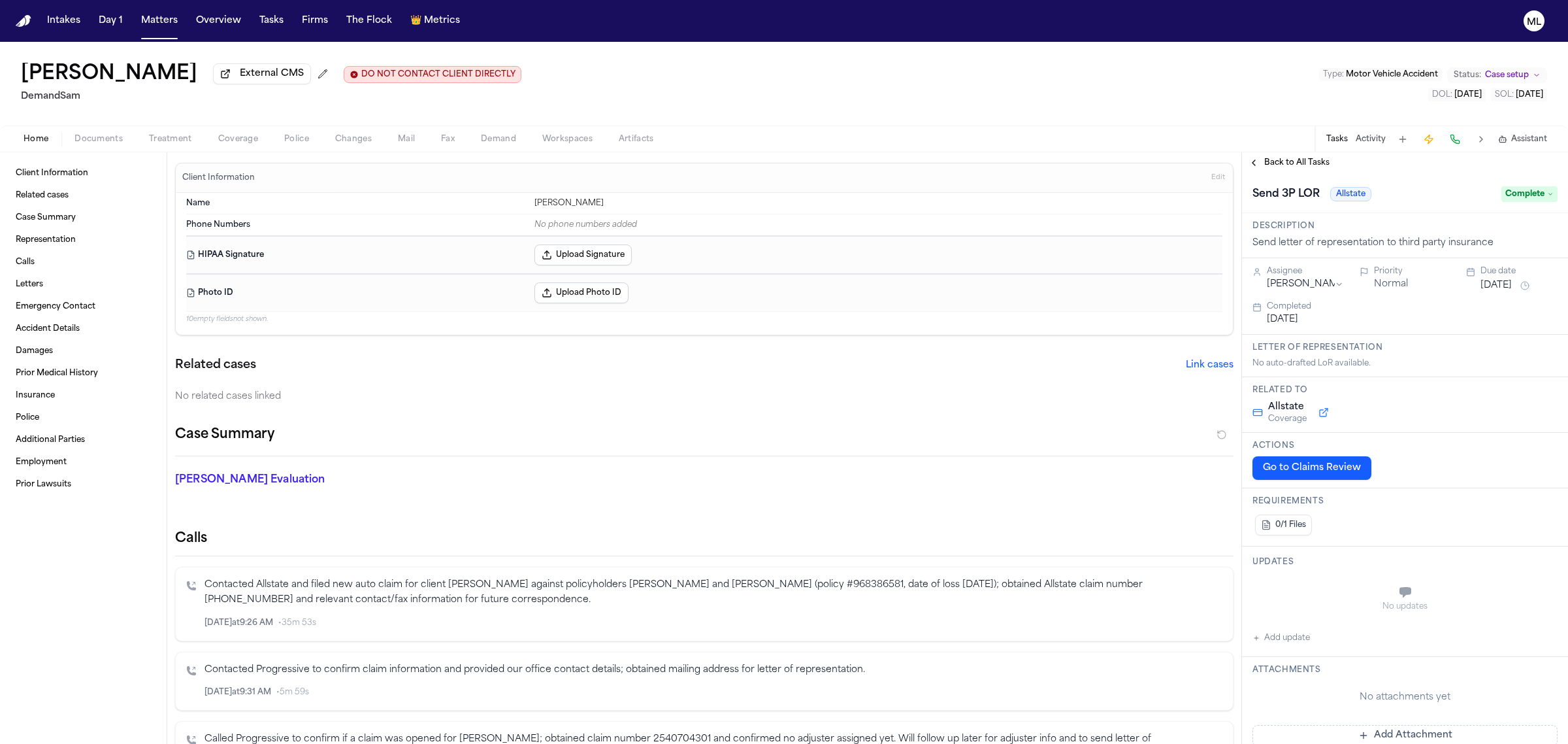
click at [1300, 158] on span "Back to All Tasks" at bounding box center [1297, 163] width 65 height 10
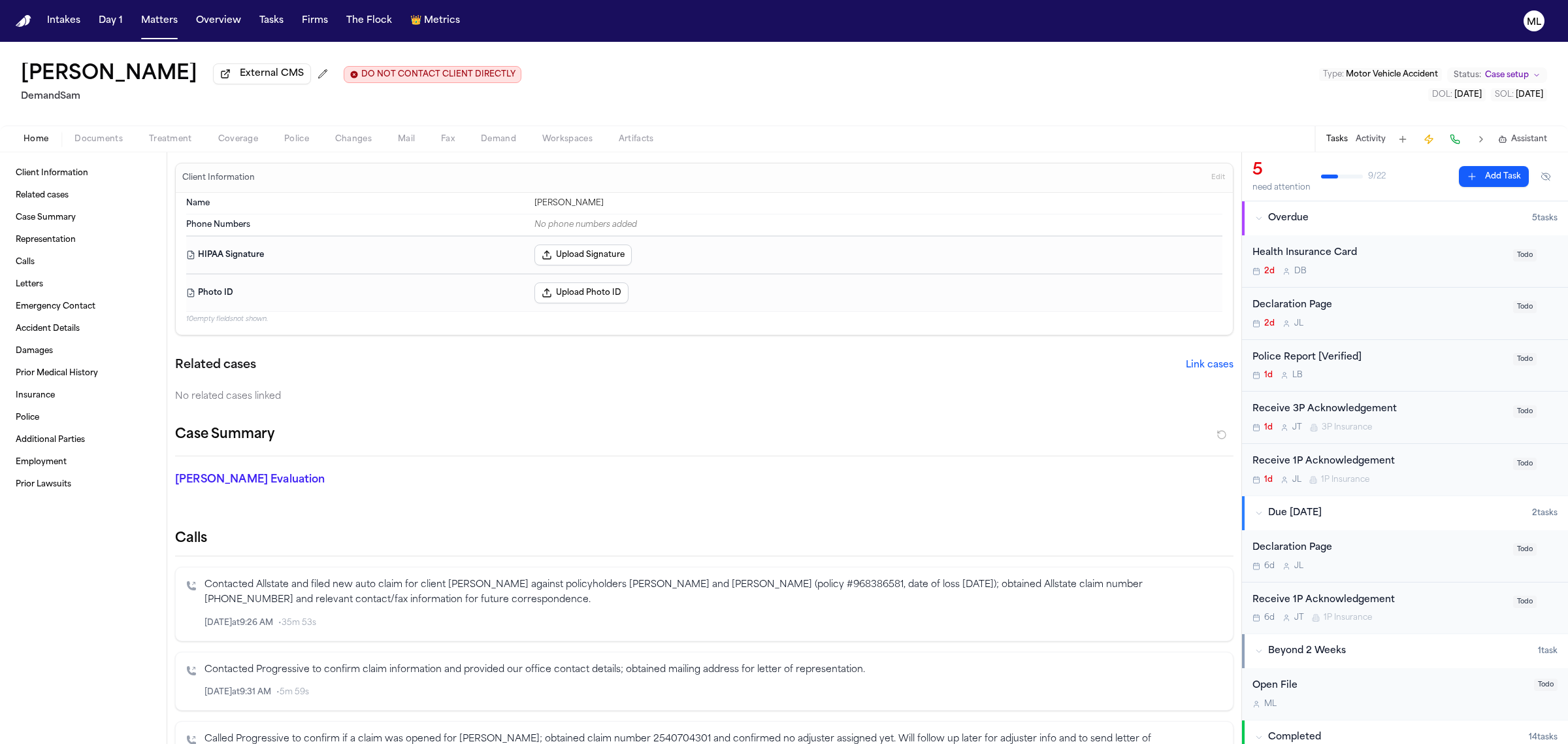
click at [1472, 415] on div "Receive 3P Acknowledgement" at bounding box center [1378, 409] width 253 height 15
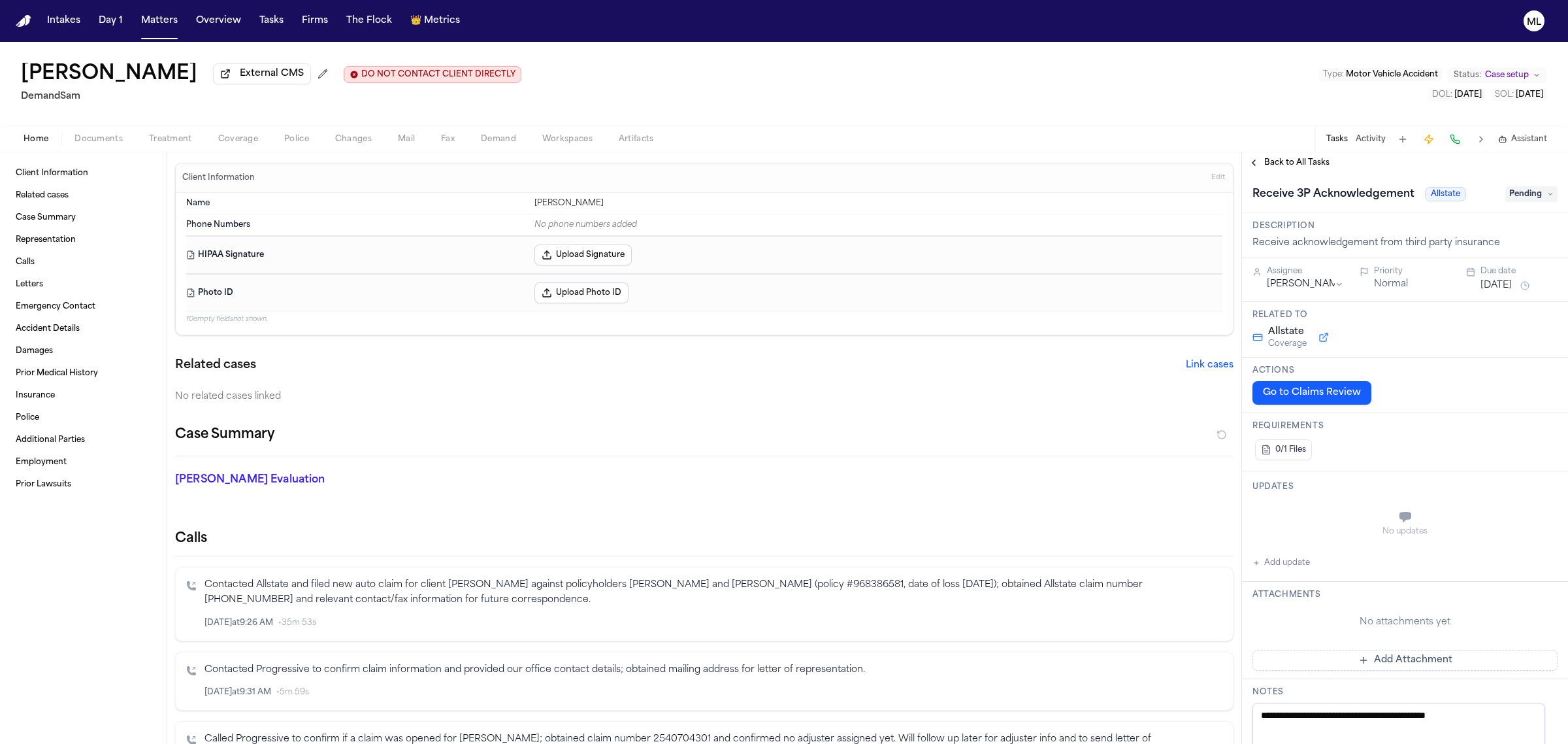
click at [1310, 161] on span "Back to All Tasks" at bounding box center [1297, 163] width 65 height 10
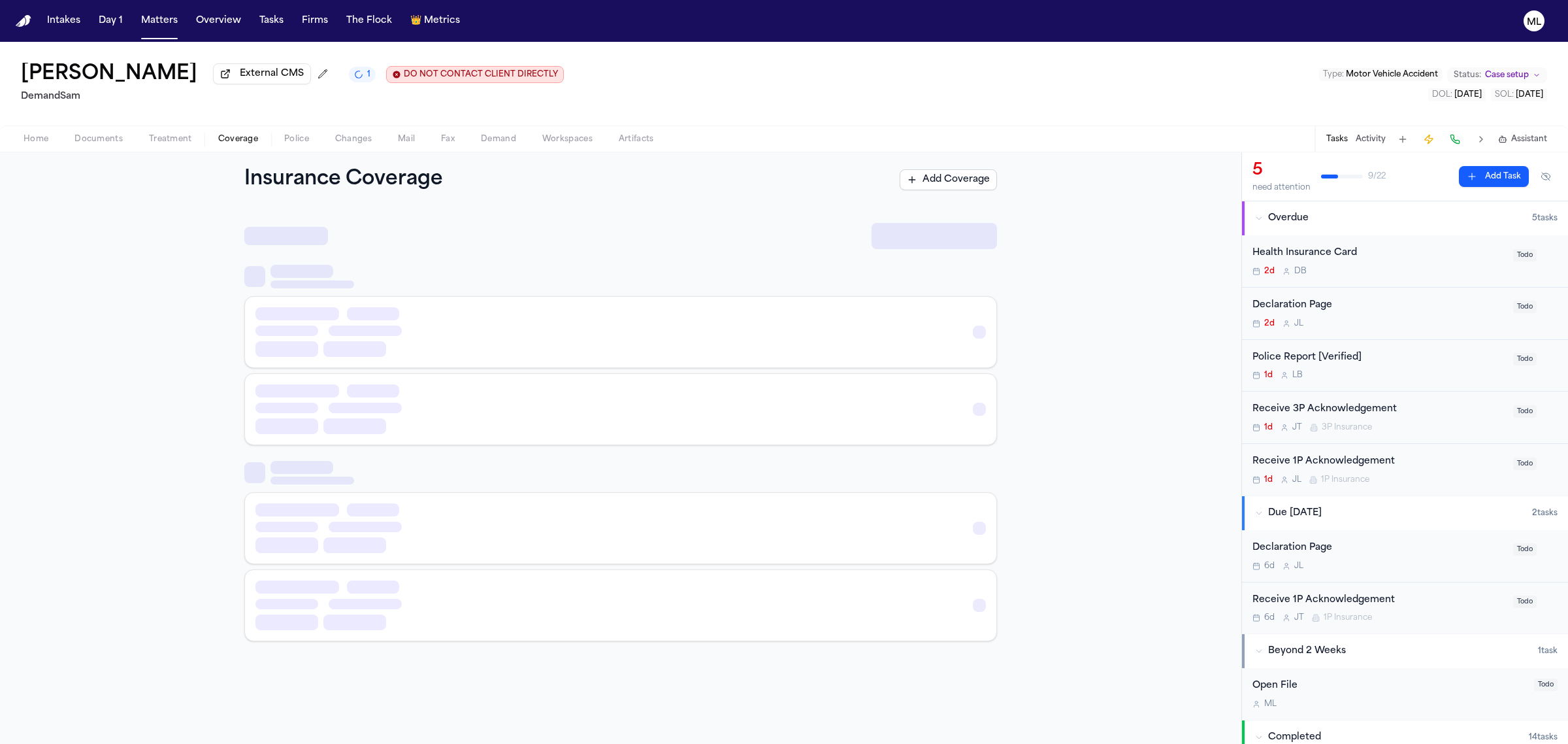
click at [239, 141] on span "Coverage" at bounding box center [238, 139] width 40 height 10
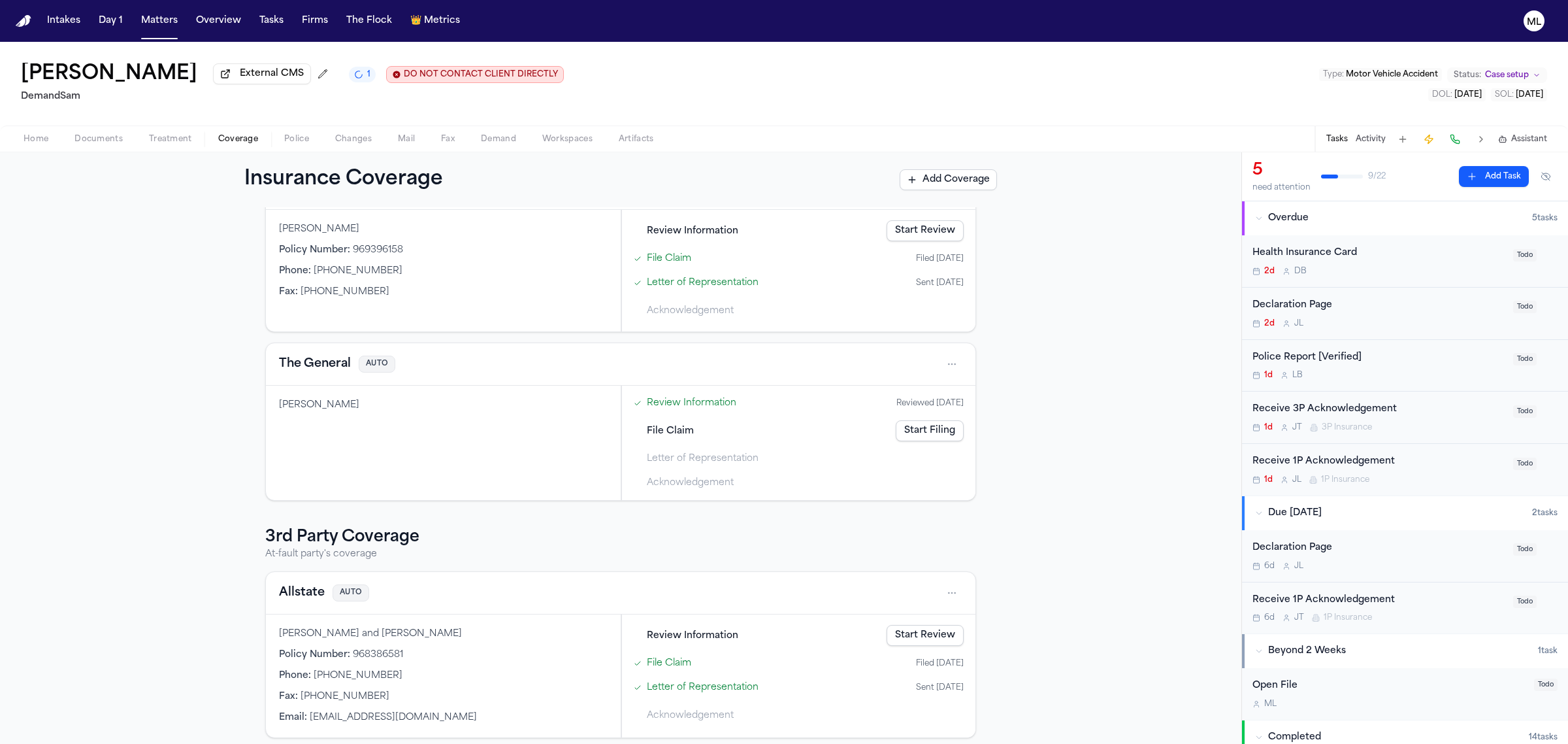
scroll to position [205, 0]
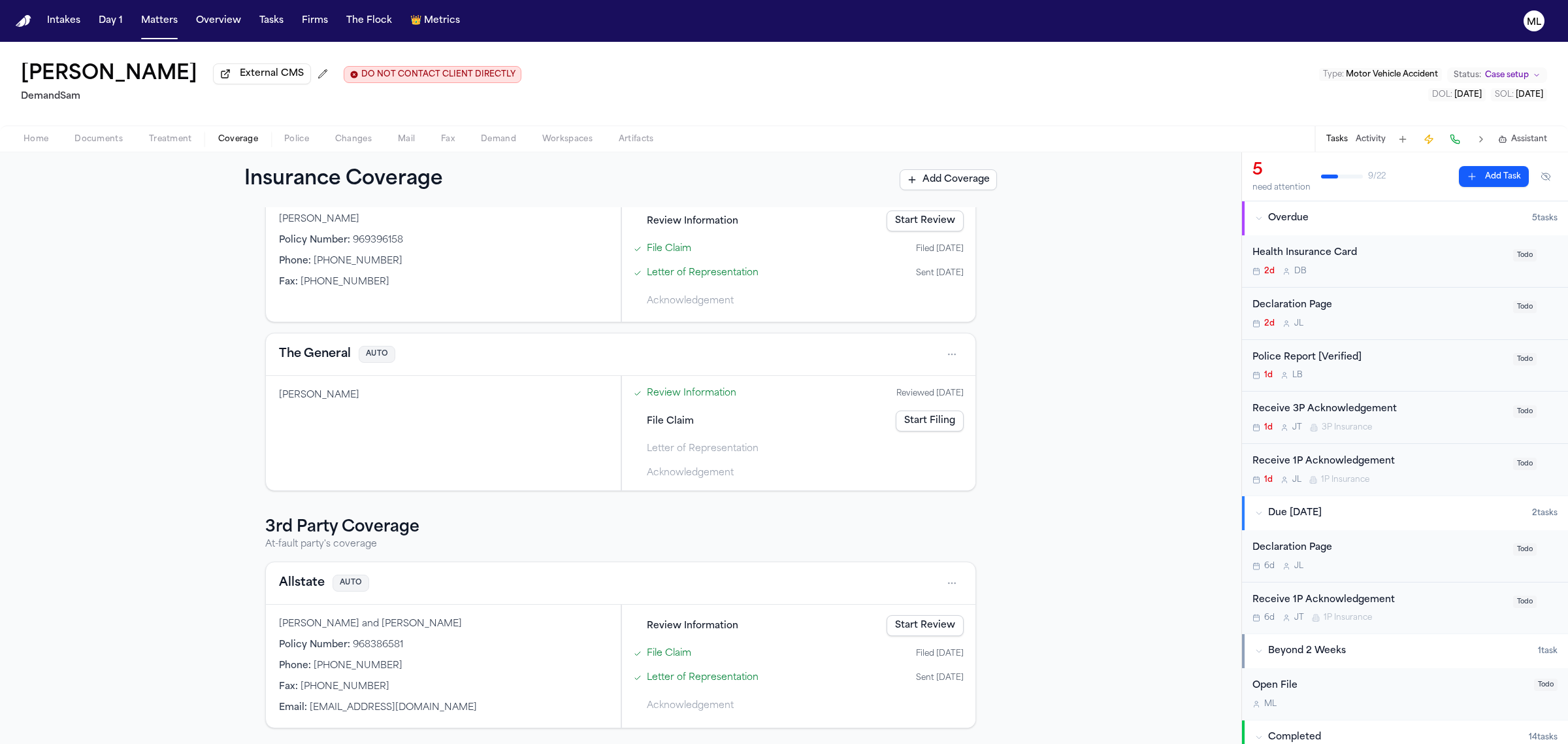
click at [85, 135] on span "Documents" at bounding box center [98, 139] width 48 height 10
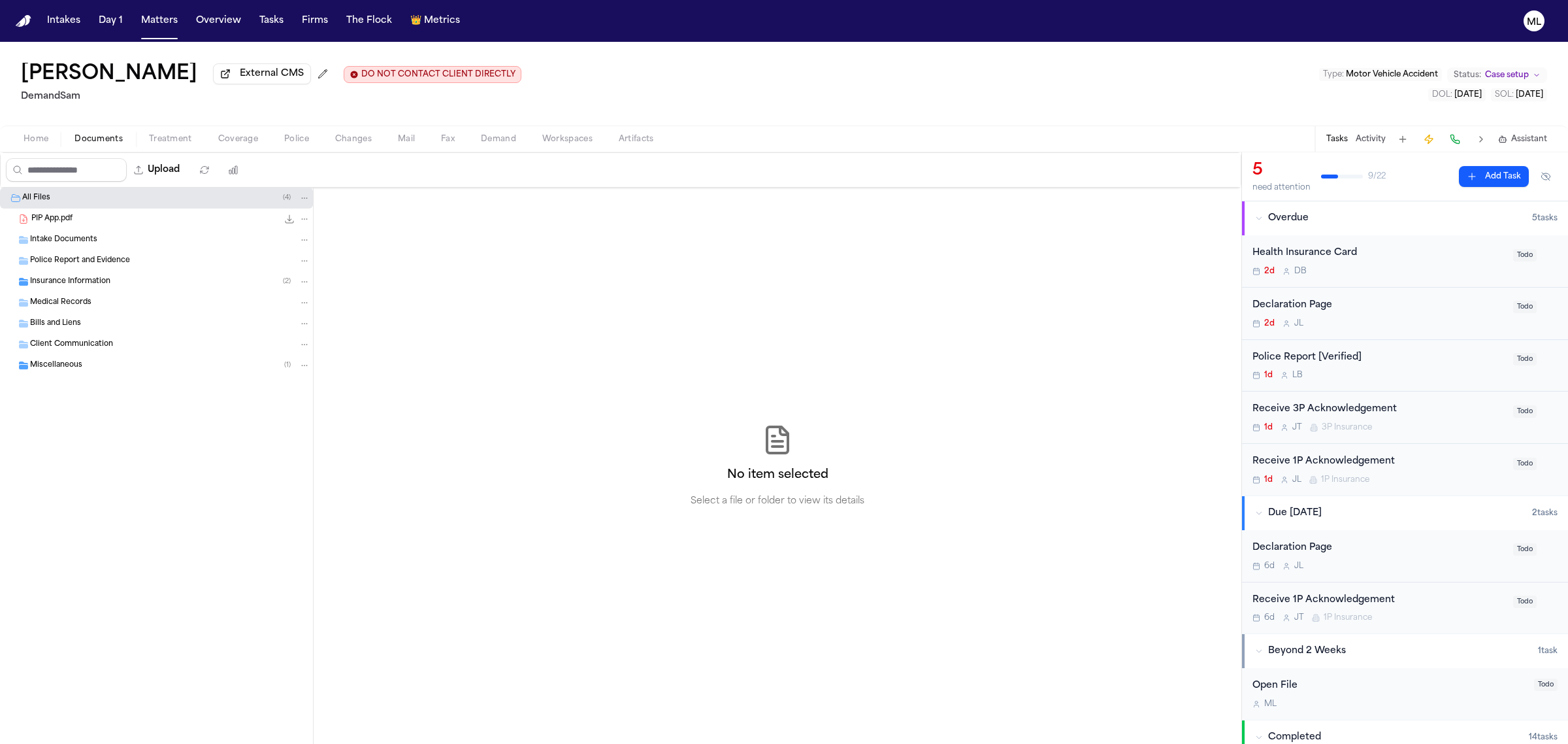
click at [171, 273] on div "Insurance Information ( 2 )" at bounding box center [156, 282] width 313 height 21
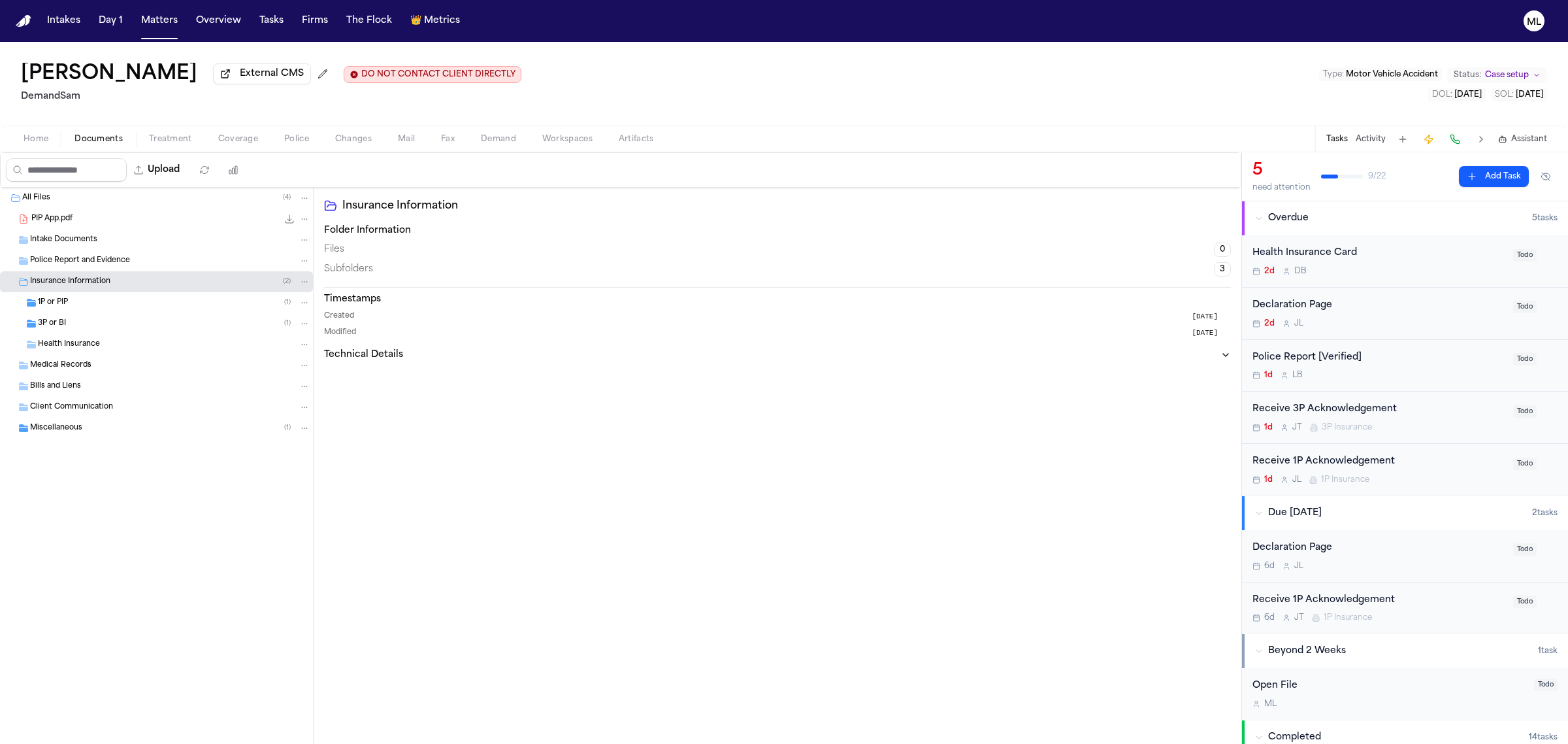
click at [161, 326] on div "3P or BI ( 1 )" at bounding box center [174, 324] width 273 height 12
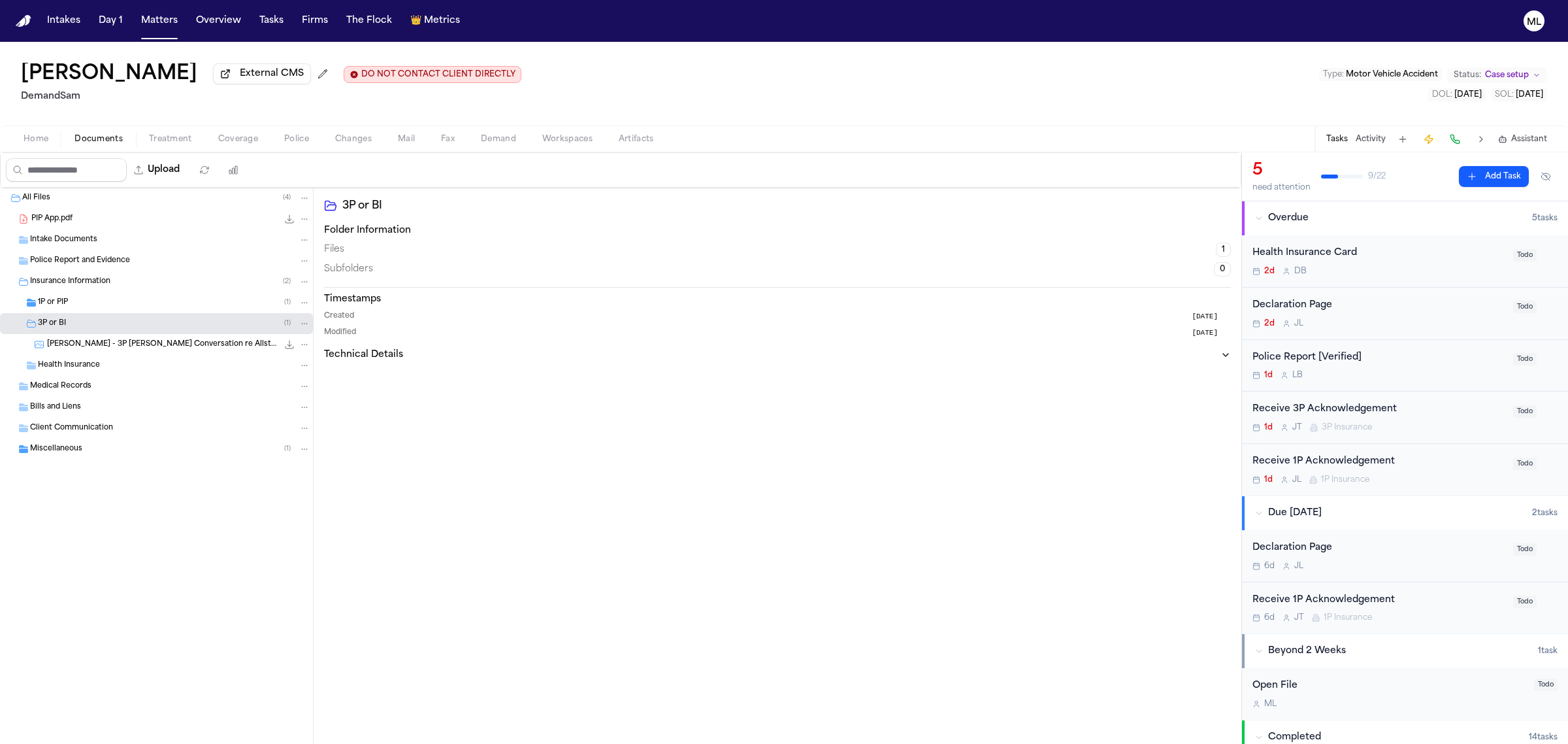
click at [109, 300] on div "1P or PIP ( 1 )" at bounding box center [174, 303] width 273 height 12
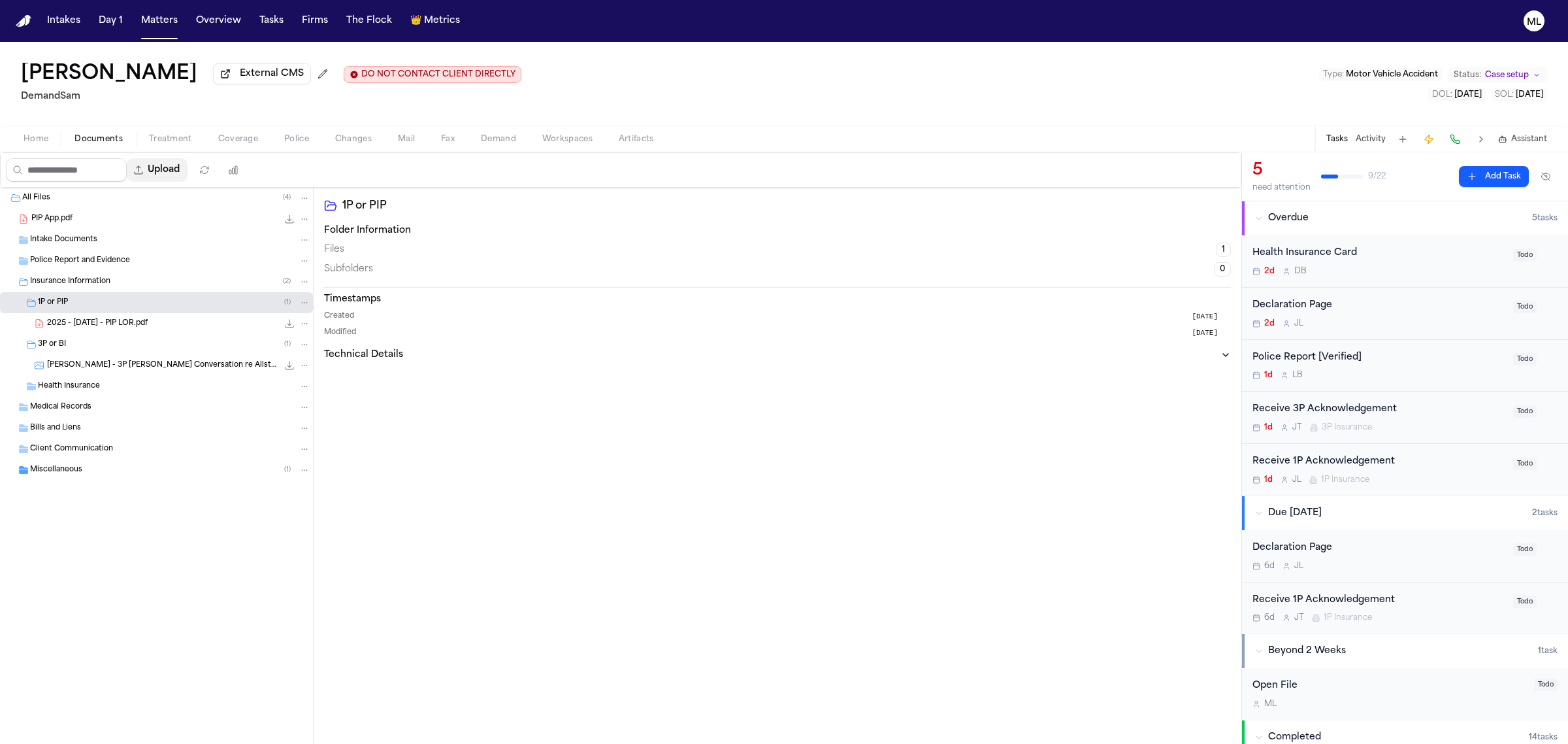
click at [170, 167] on button "Upload" at bounding box center [157, 170] width 61 height 24
select select "**********"
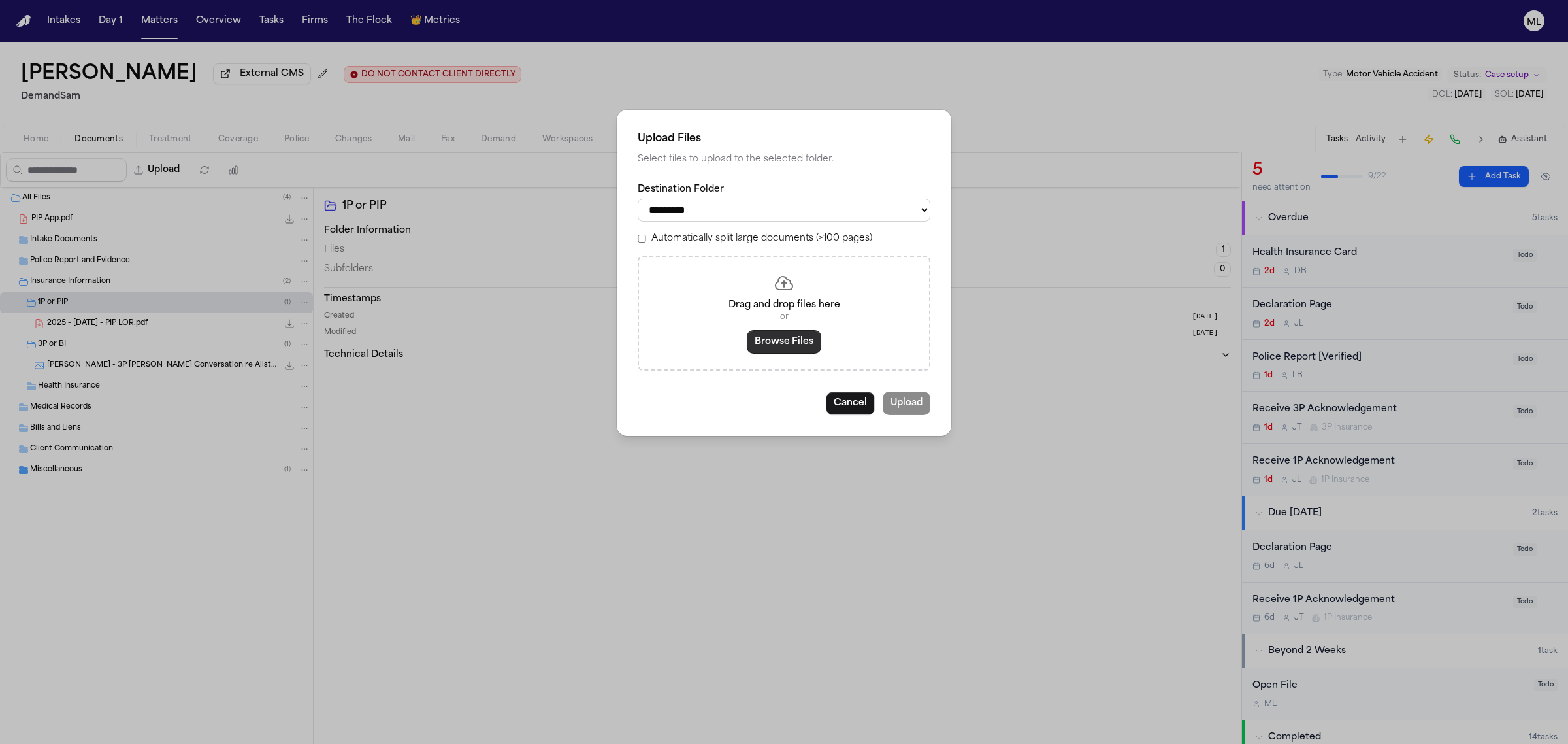
click at [800, 350] on button "Browse Files" at bounding box center [784, 342] width 75 height 24
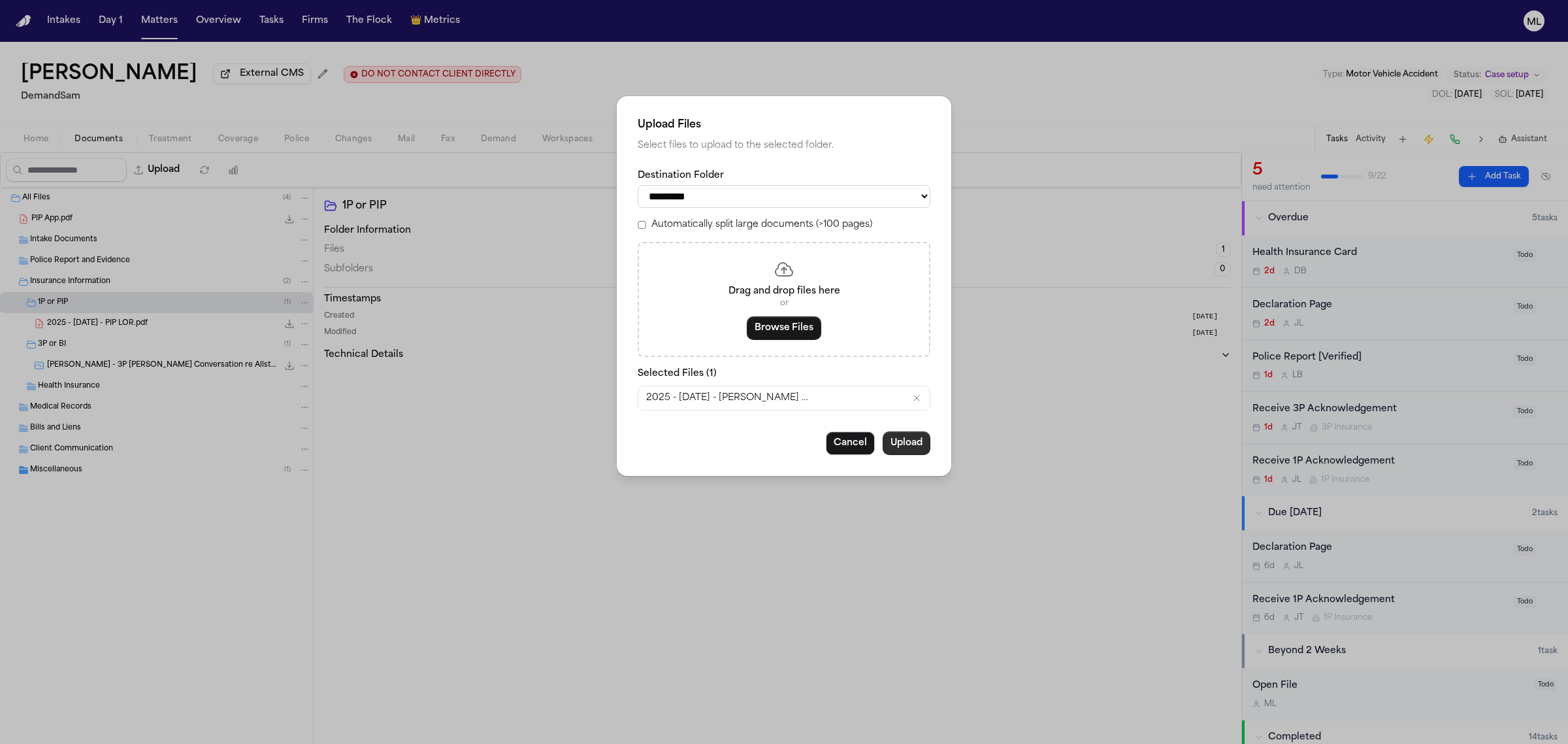
click at [889, 440] on button "Upload" at bounding box center [907, 443] width 48 height 24
